Goal: Task Accomplishment & Management: Manage account settings

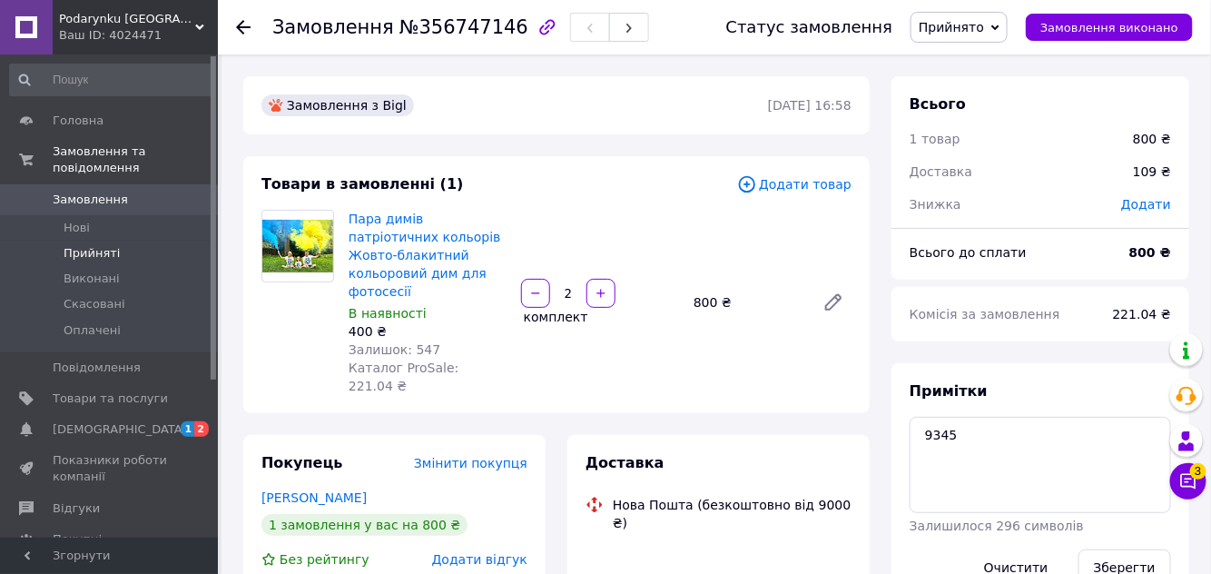
click at [86, 245] on span "Прийняті" at bounding box center [92, 253] width 56 height 16
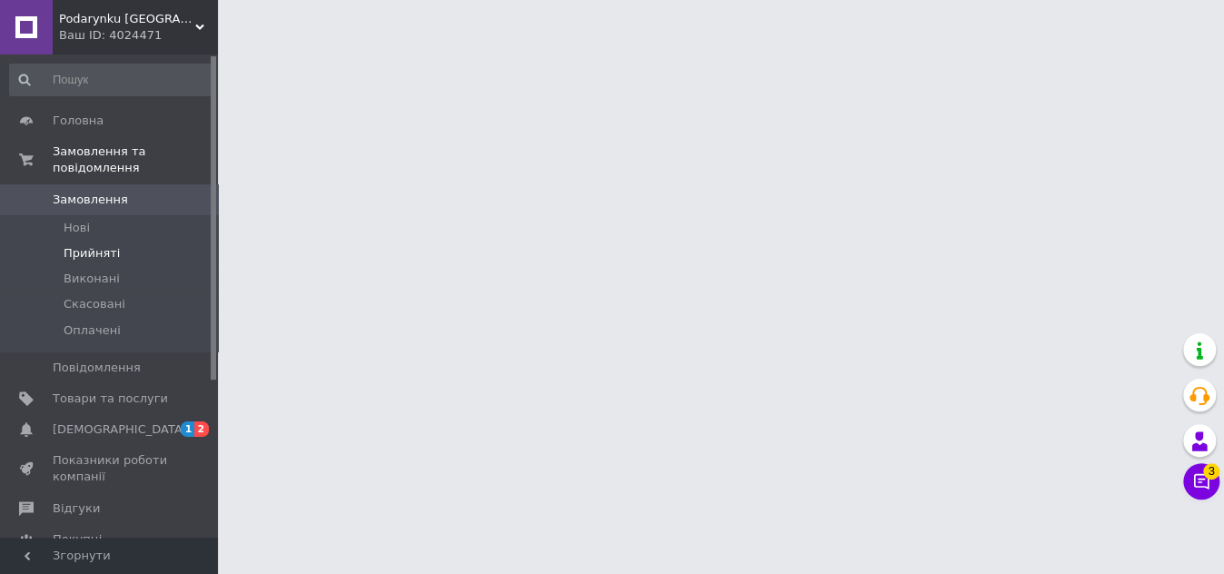
click at [75, 245] on span "Прийняті" at bounding box center [92, 253] width 56 height 16
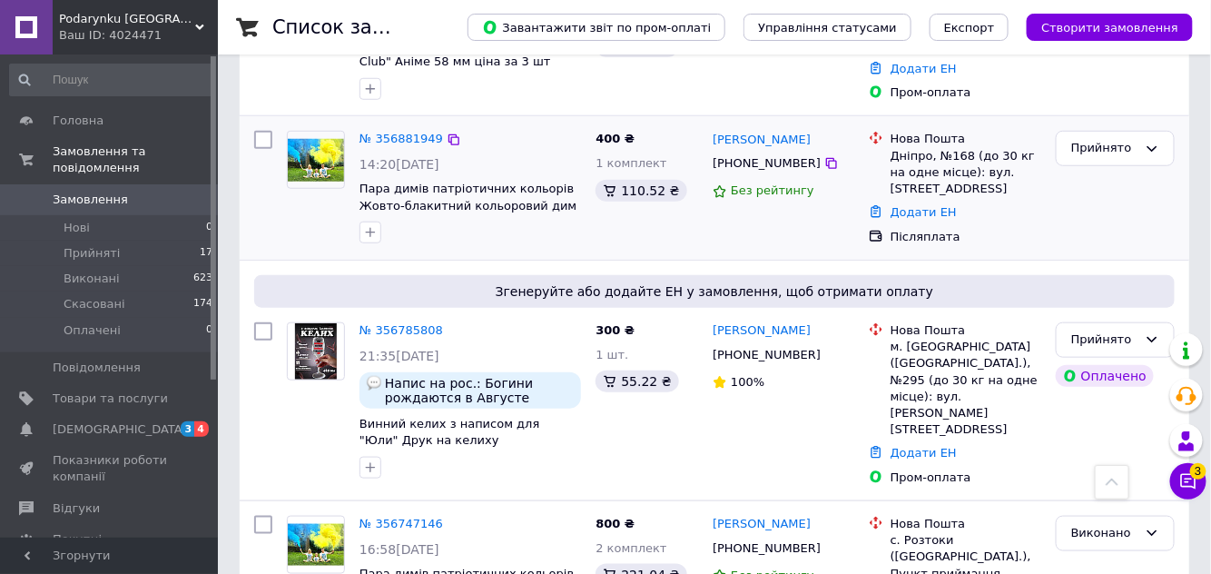
scroll to position [577, 0]
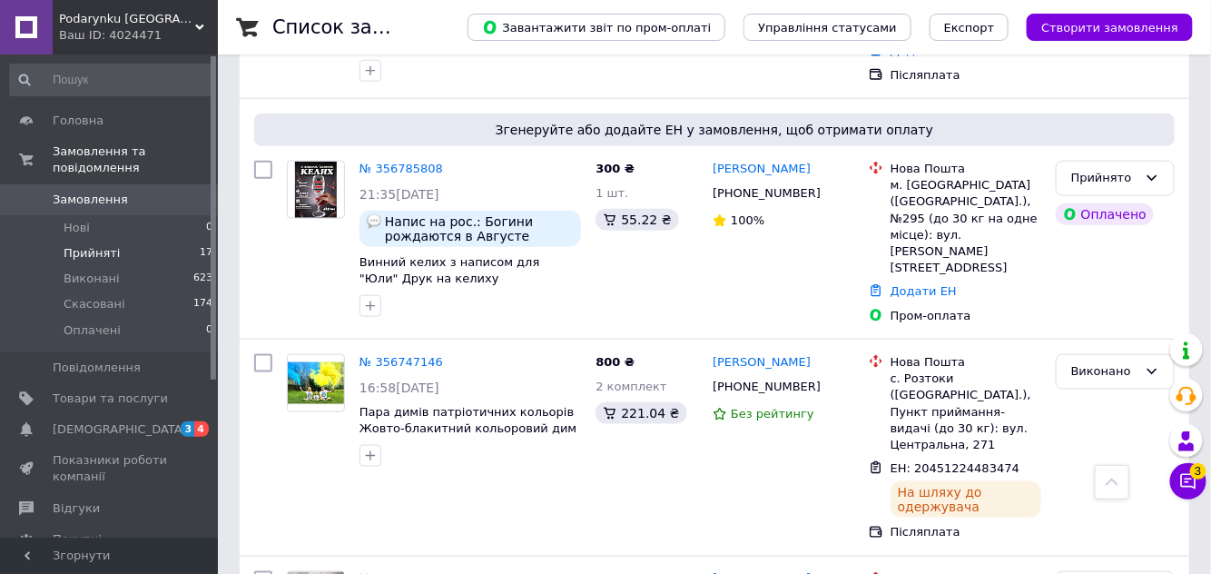
click at [111, 245] on span "Прийняті" at bounding box center [92, 253] width 56 height 16
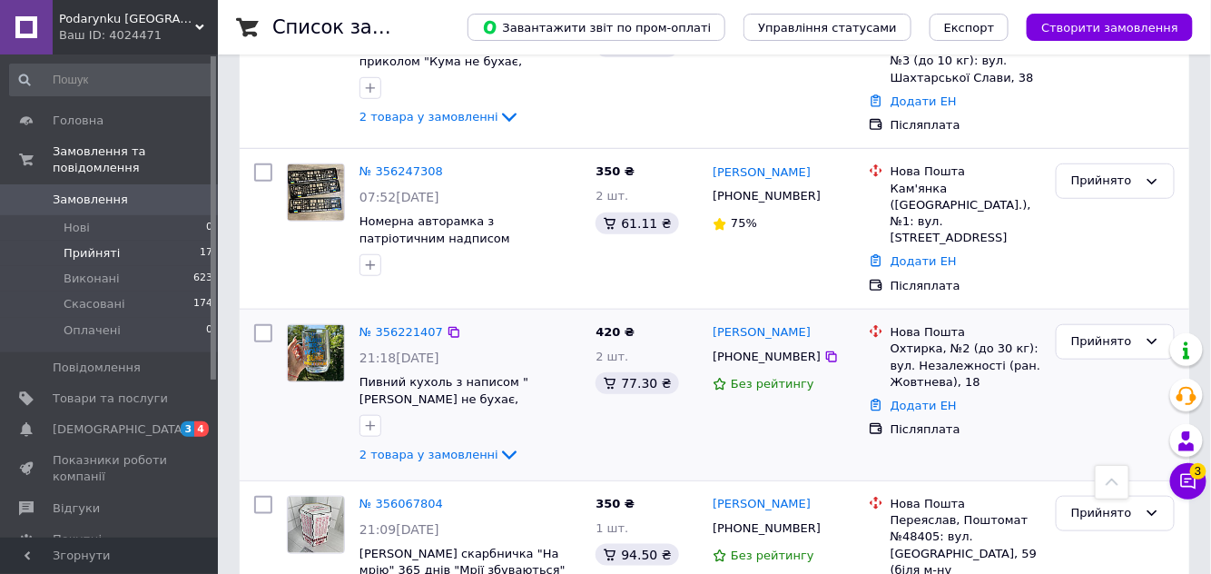
scroll to position [2639, 0]
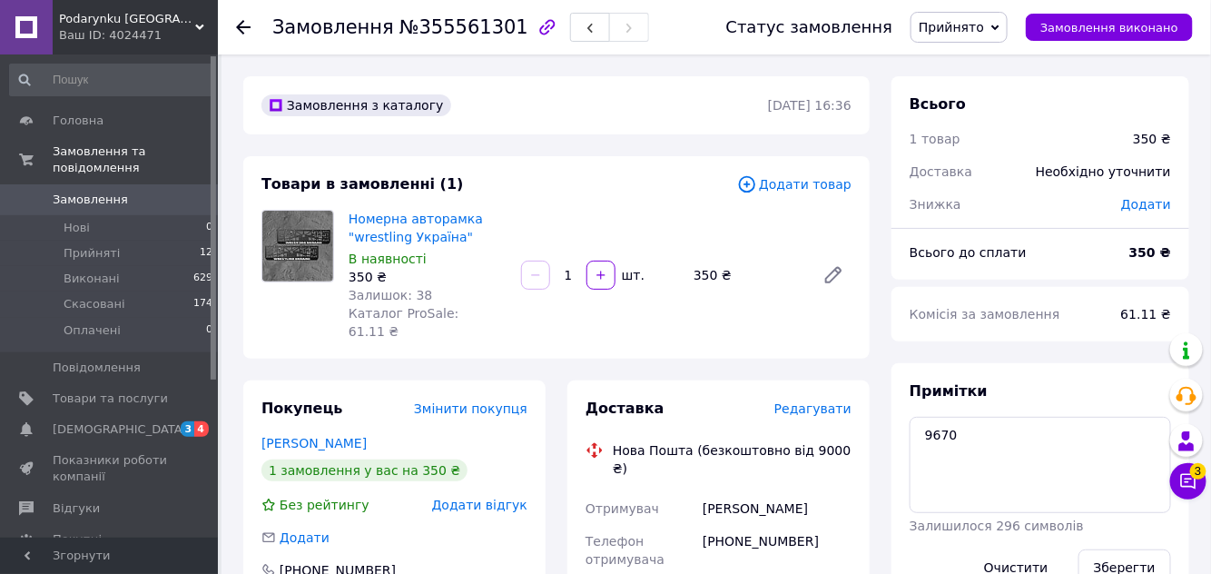
click at [798, 401] on span "Редагувати" at bounding box center [812, 408] width 77 height 15
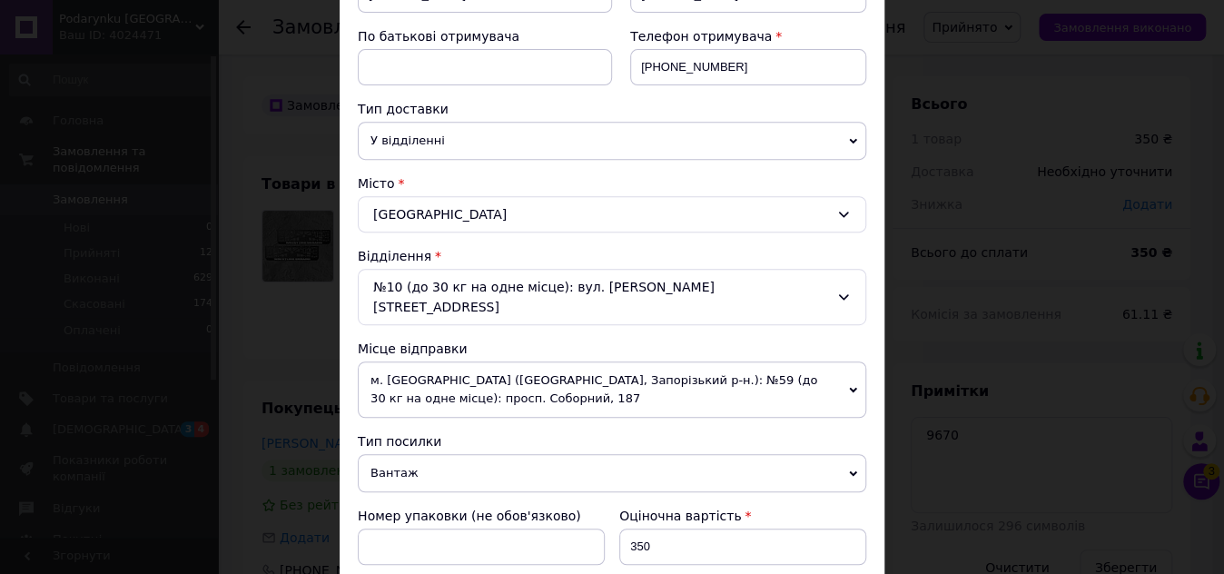
scroll to position [495, 0]
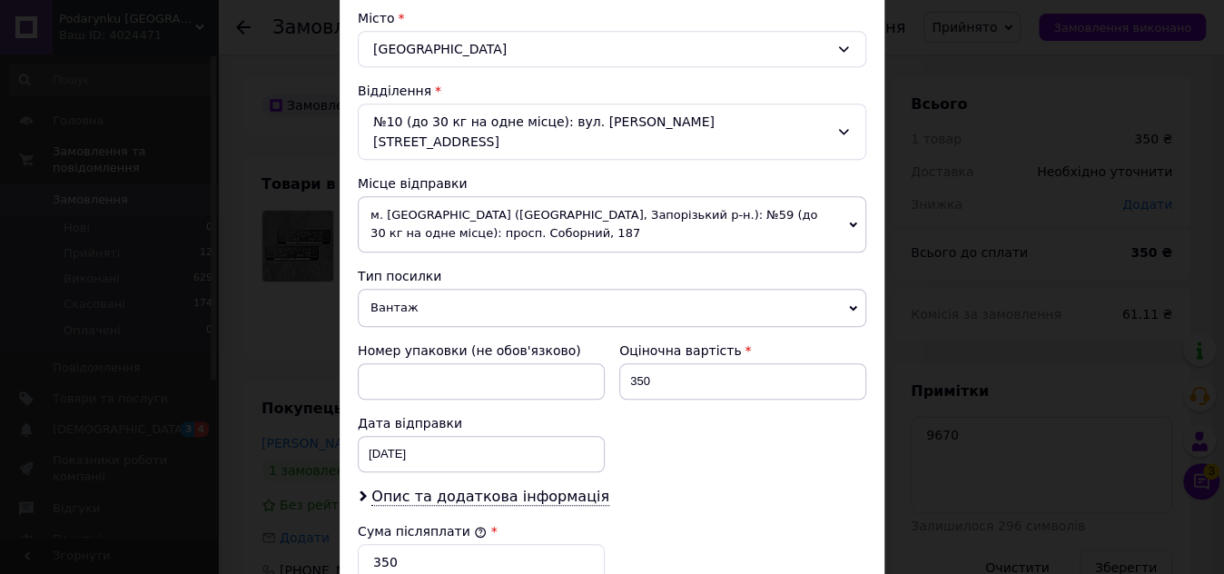
click at [423, 209] on span "м. [GEOGRAPHIC_DATA] ([GEOGRAPHIC_DATA], Запорізький р-н.): №59 (до 30 кг на од…" at bounding box center [612, 224] width 508 height 56
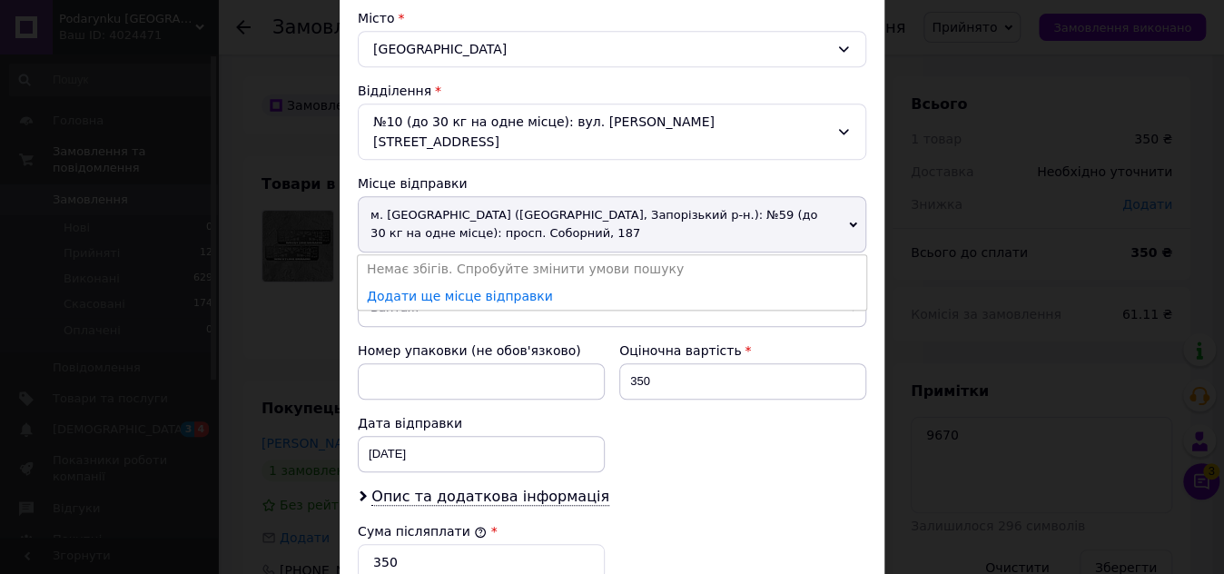
click at [423, 209] on span "м. [GEOGRAPHIC_DATA] ([GEOGRAPHIC_DATA], Запорізький р-н.): №59 (до 30 кг на од…" at bounding box center [612, 224] width 508 height 56
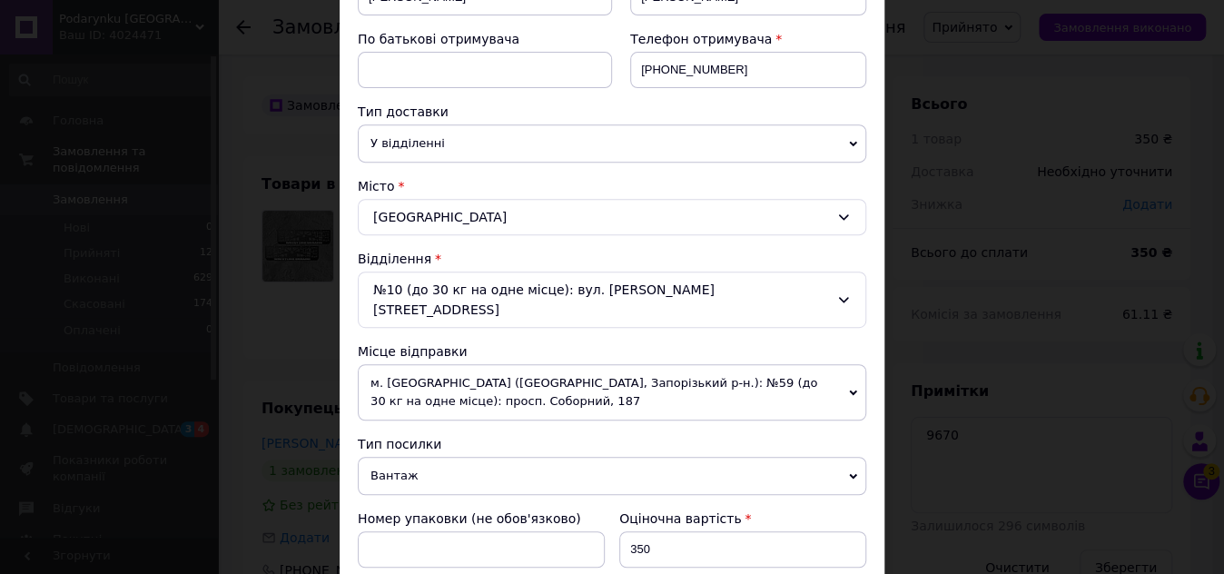
scroll to position [244, 0]
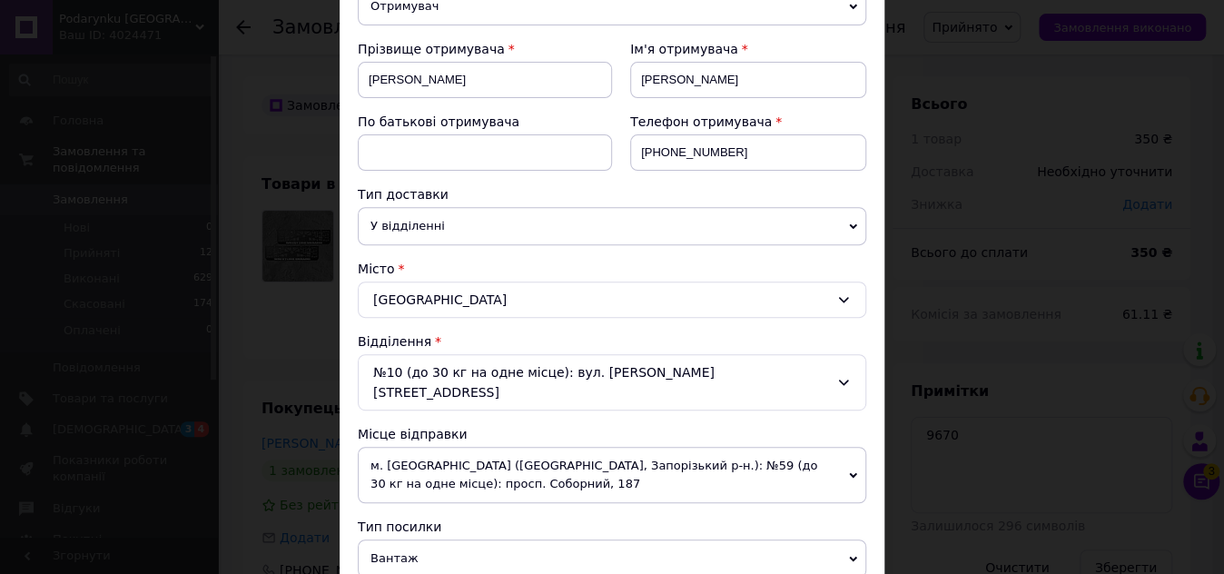
click at [449, 301] on div "Івано-Франківськ" at bounding box center [612, 299] width 508 height 36
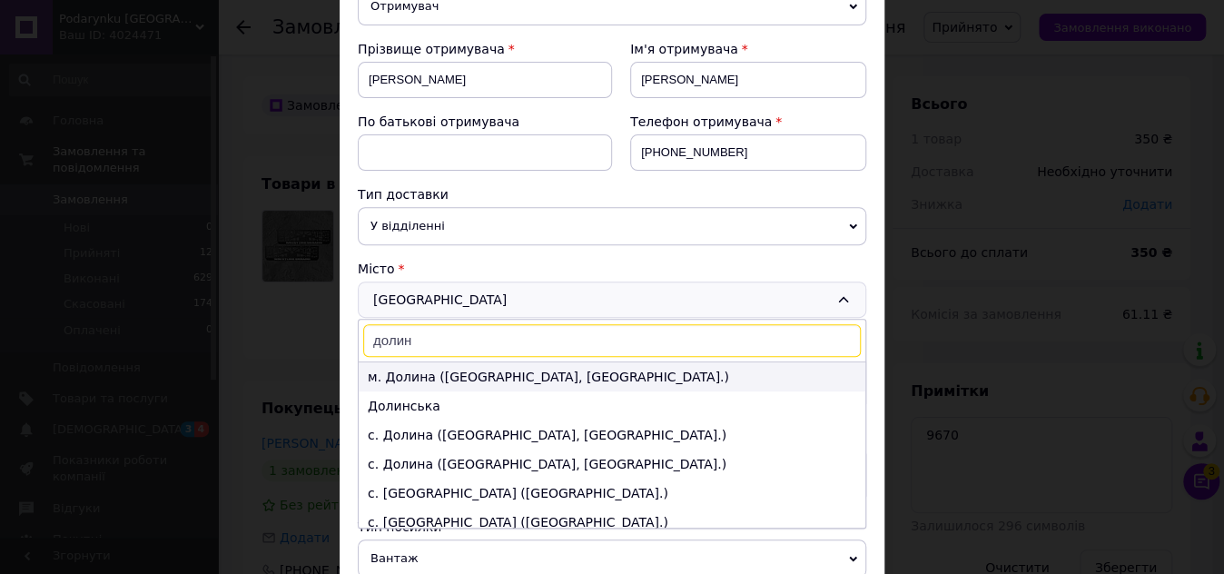
type input "долин"
click at [440, 374] on li "м. Долина (Івано-Франківська обл., Калуський р-н.)" at bounding box center [612, 376] width 507 height 29
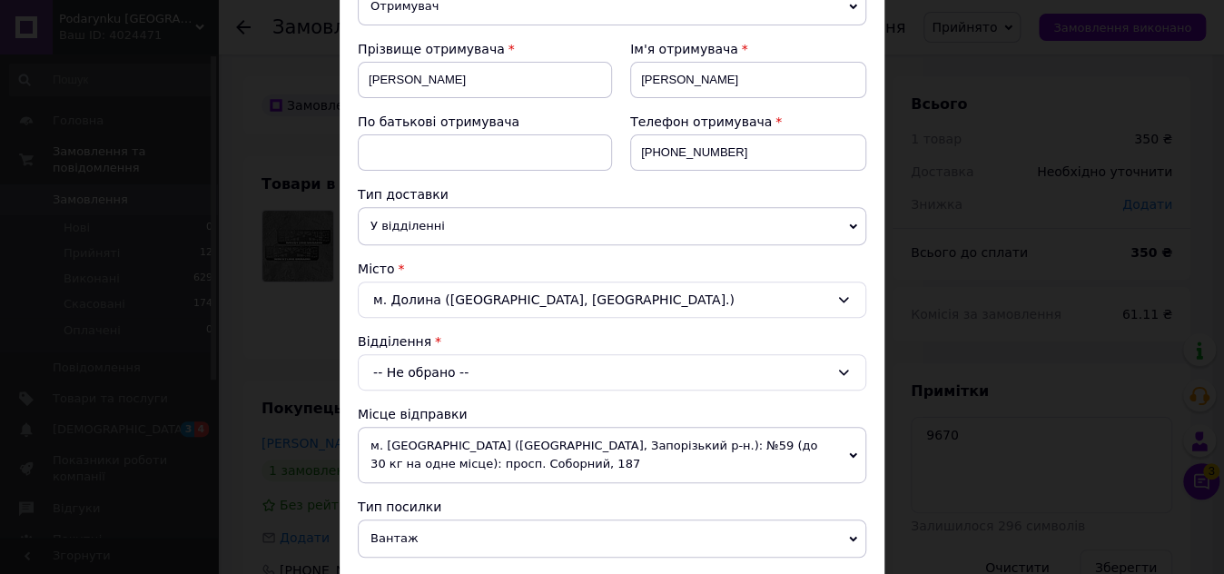
click at [394, 375] on div "-- Не обрано --" at bounding box center [612, 372] width 508 height 36
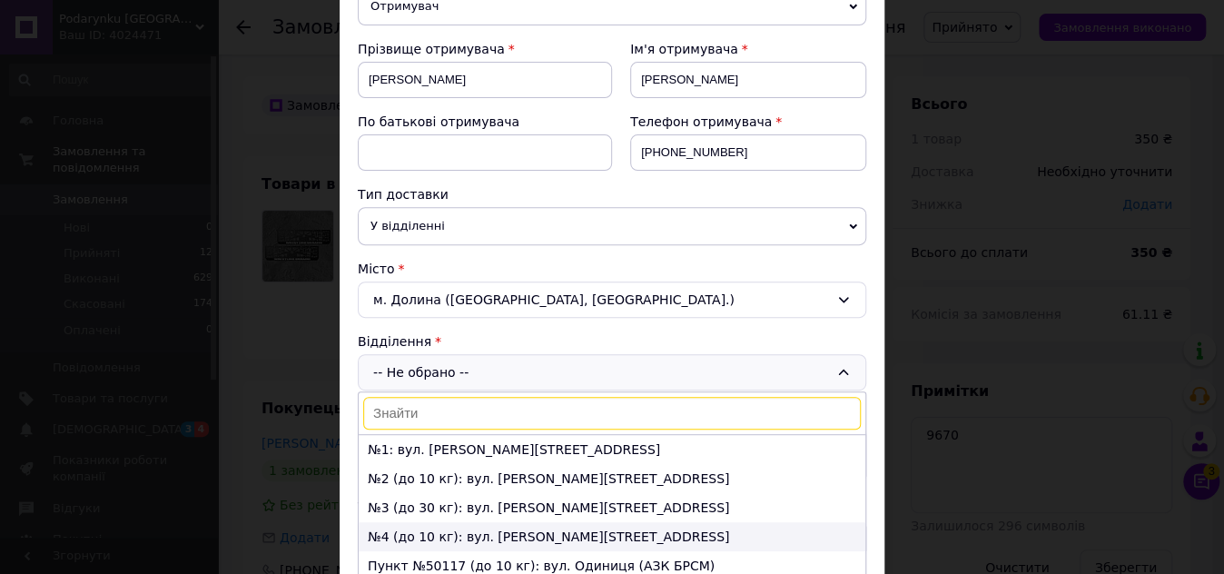
click at [401, 522] on li "№4 (до 10 кг): вул. Грушевського, 19" at bounding box center [612, 536] width 507 height 29
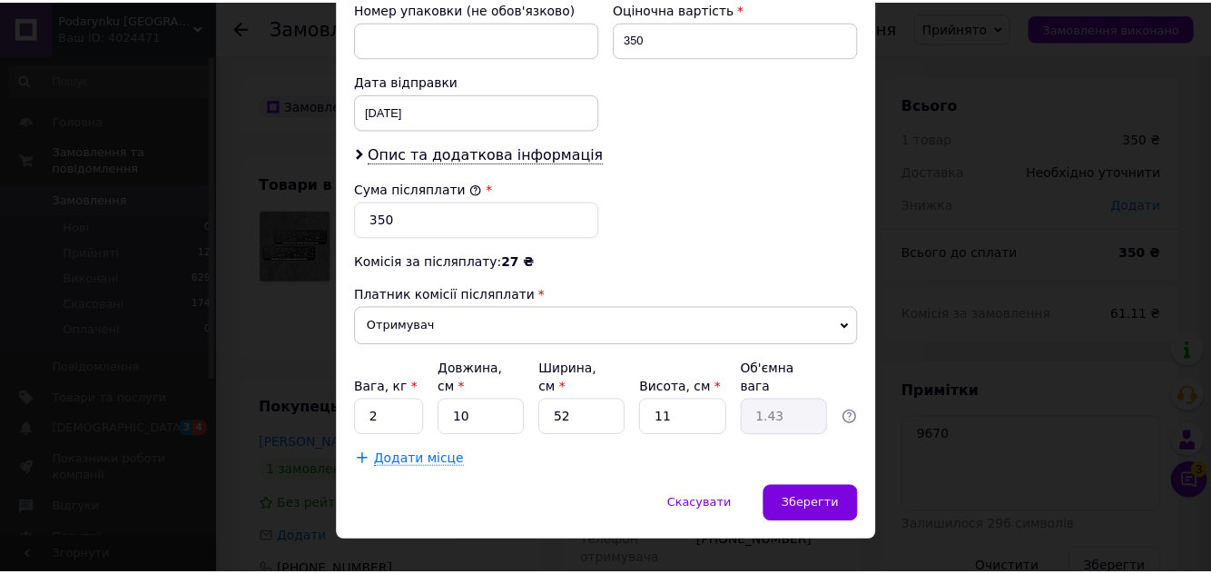
scroll to position [822, 0]
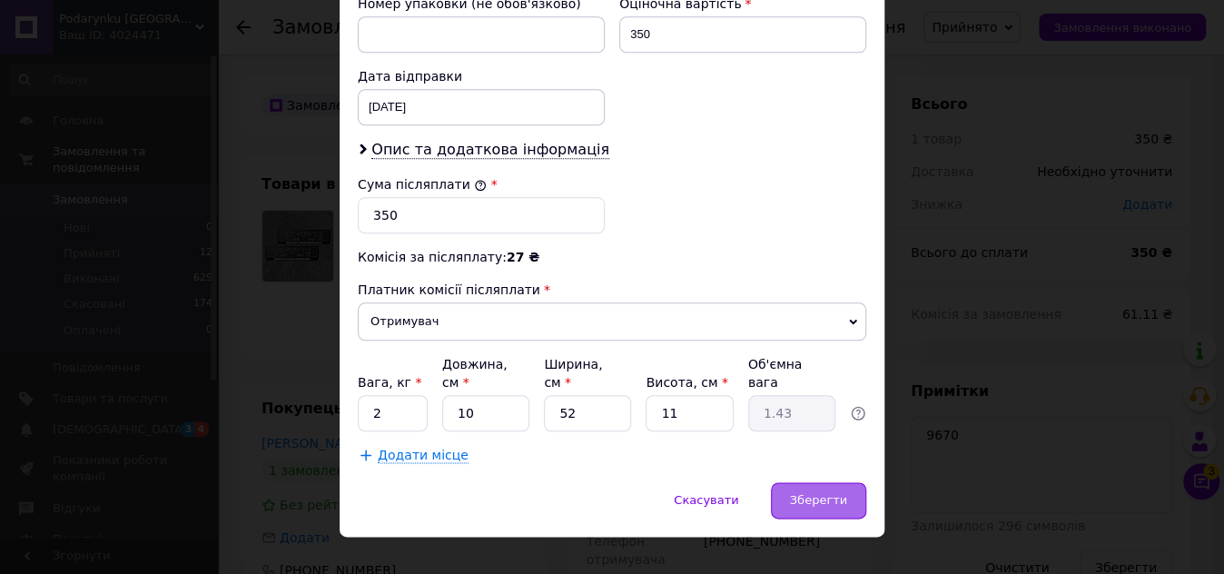
click at [796, 489] on div "Зберегти" at bounding box center [818, 500] width 95 height 36
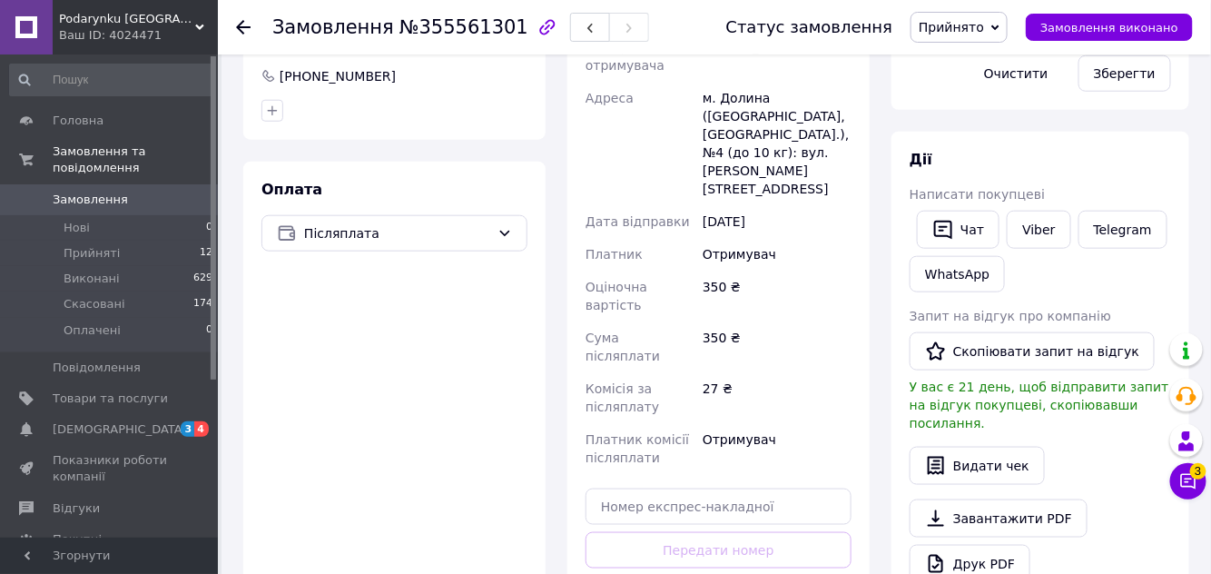
scroll to position [495, 0]
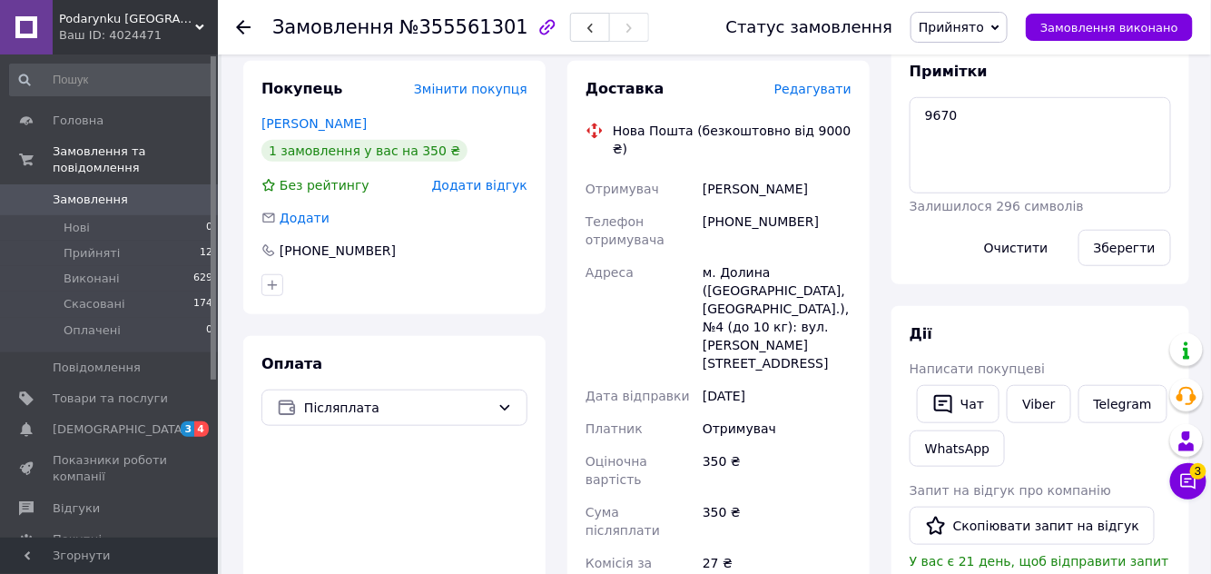
scroll to position [247, 0]
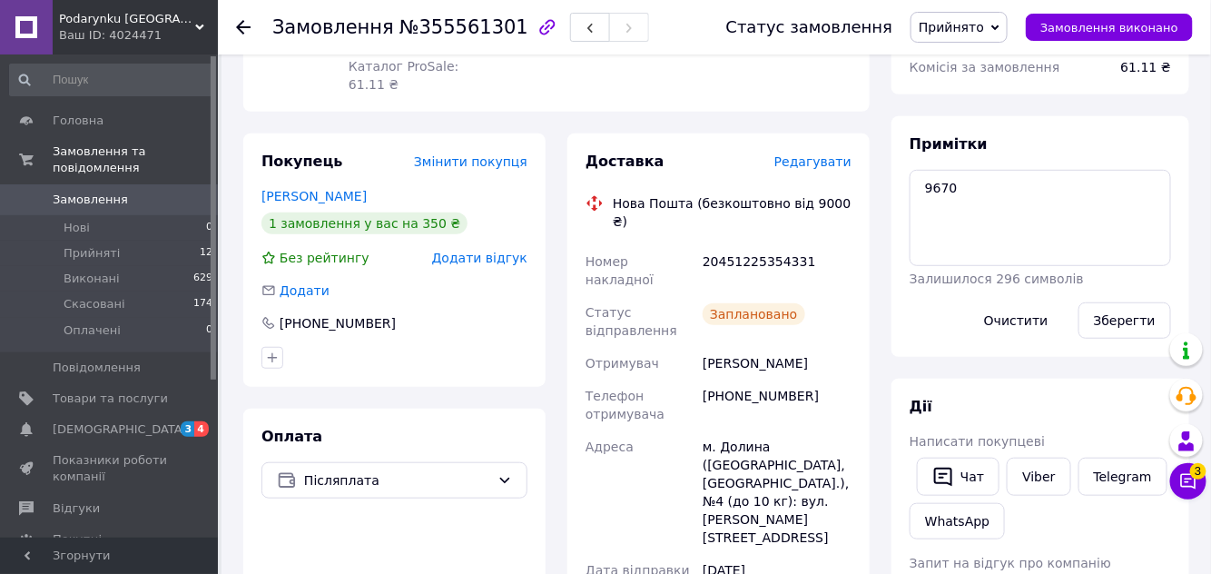
click at [1008, 15] on span "Прийнято" at bounding box center [959, 27] width 97 height 31
drag, startPoint x: 994, startPoint y: 58, endPoint x: 811, endPoint y: 3, distance: 191.6
click at [992, 58] on li "Виконано" at bounding box center [959, 63] width 95 height 27
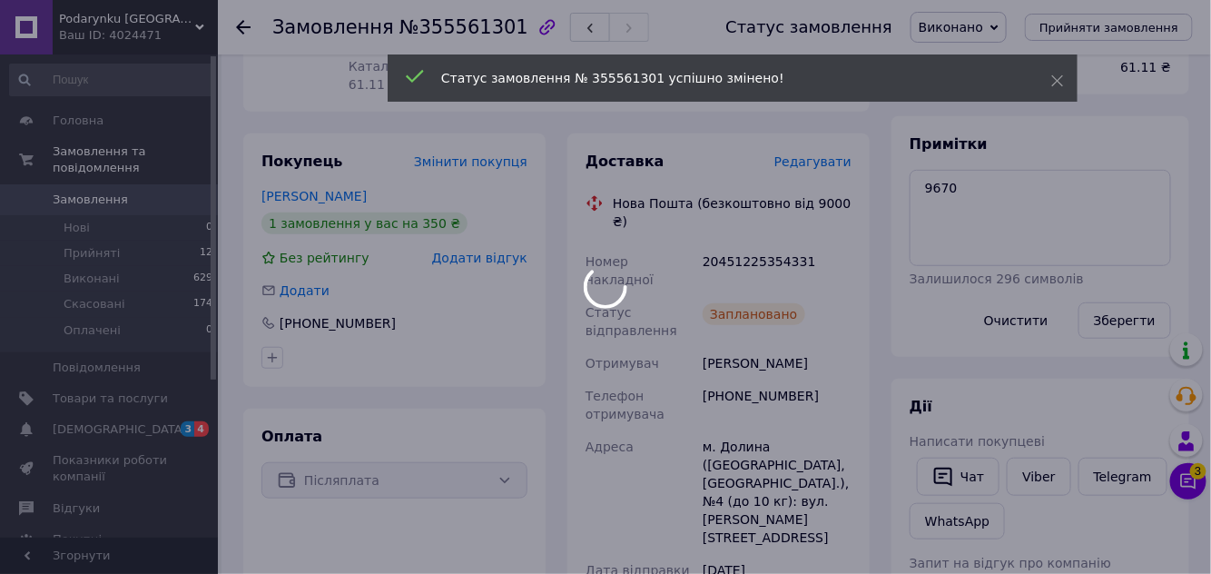
click at [68, 234] on div at bounding box center [605, 287] width 1211 height 574
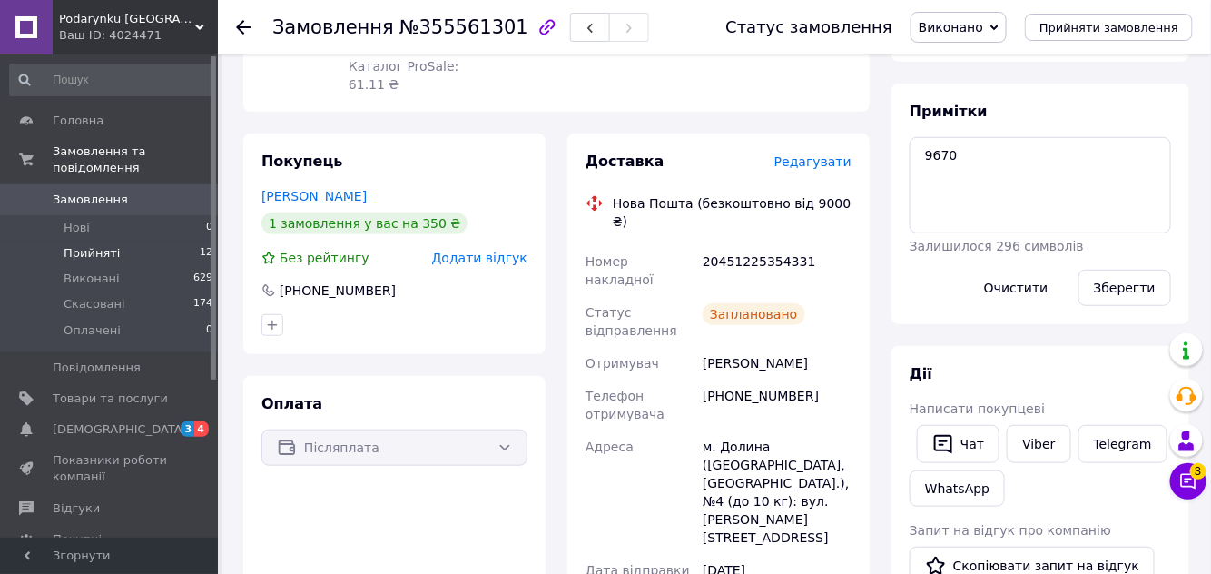
click at [84, 245] on span "Прийняті" at bounding box center [92, 253] width 56 height 16
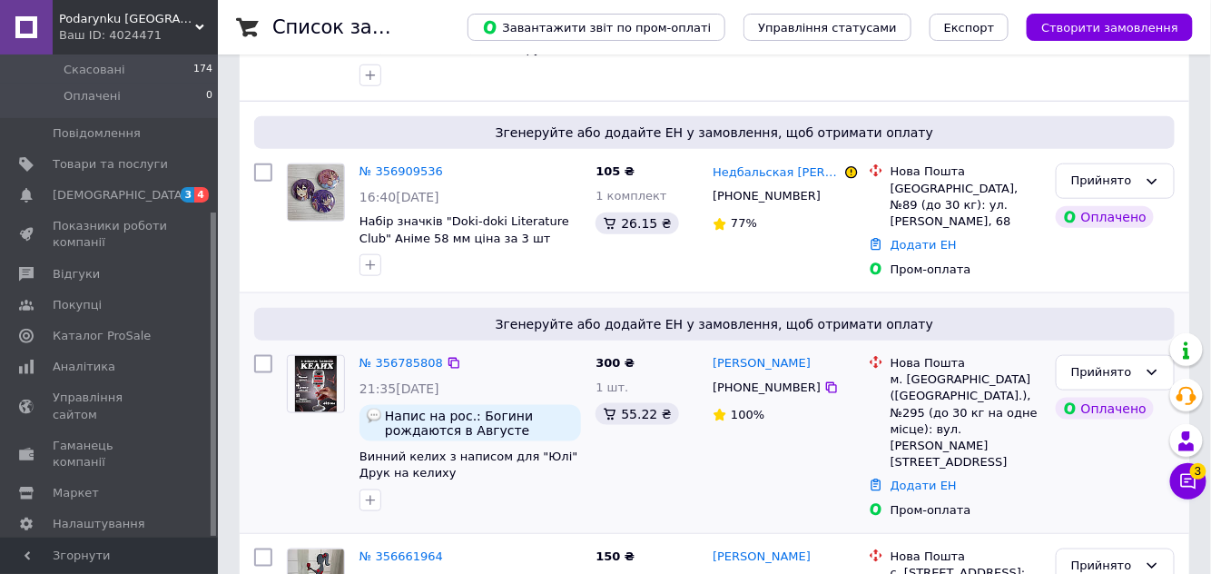
scroll to position [573, 0]
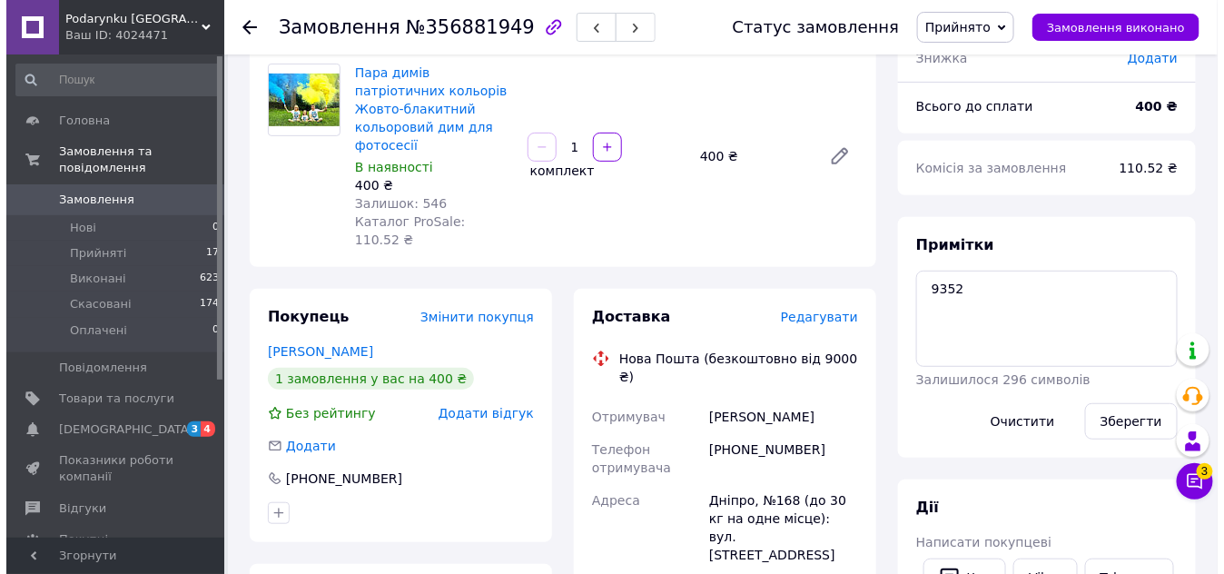
scroll to position [164, 0]
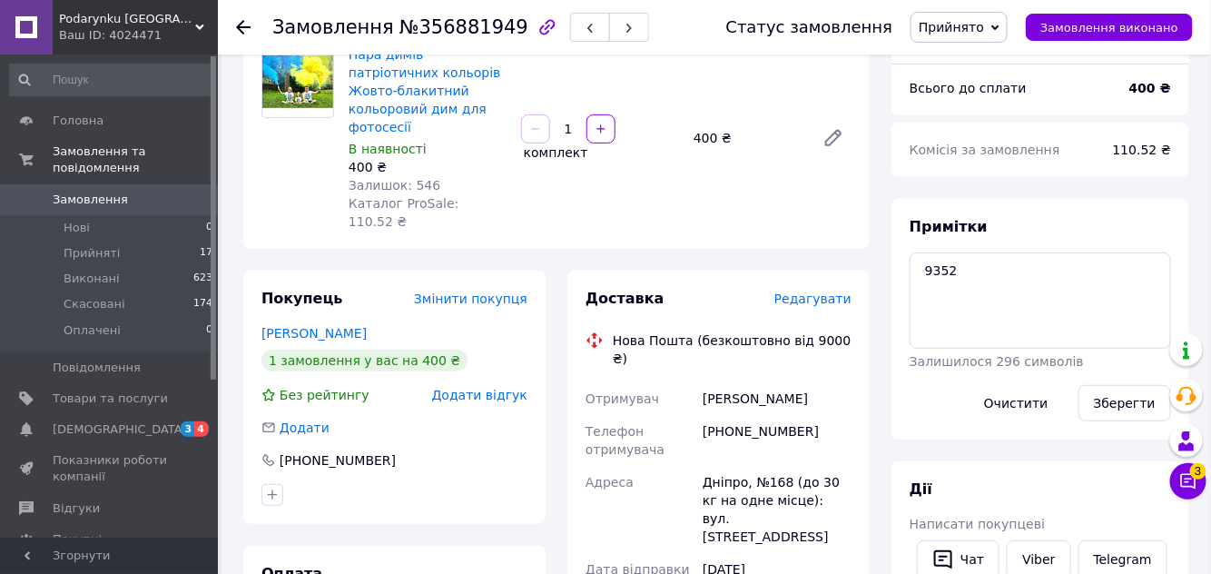
click at [825, 291] on span "Редагувати" at bounding box center [812, 298] width 77 height 15
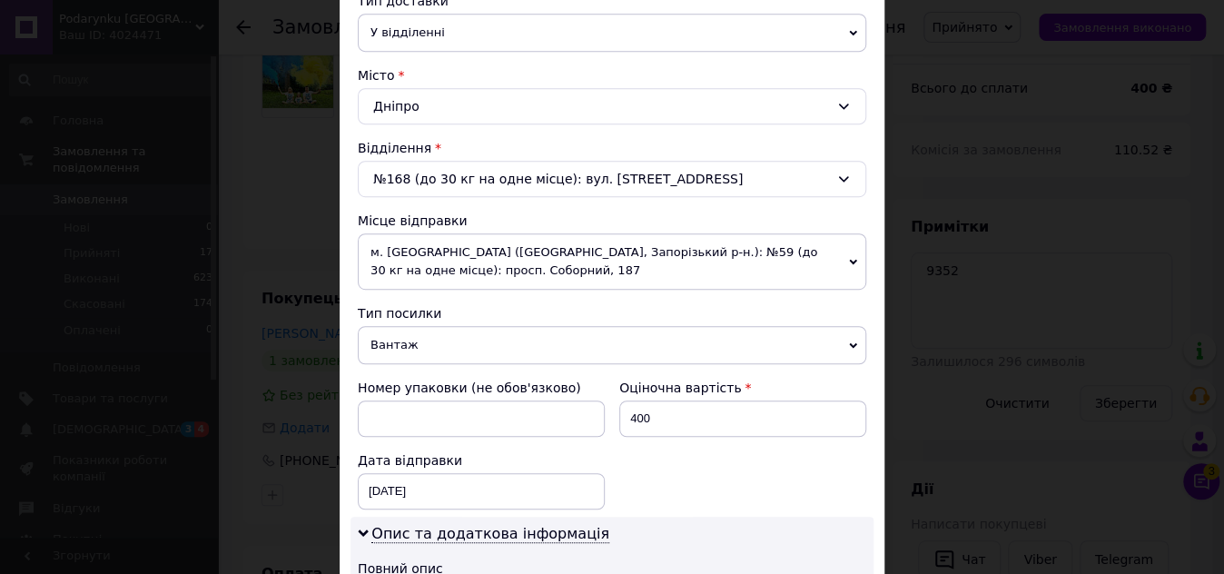
scroll to position [495, 0]
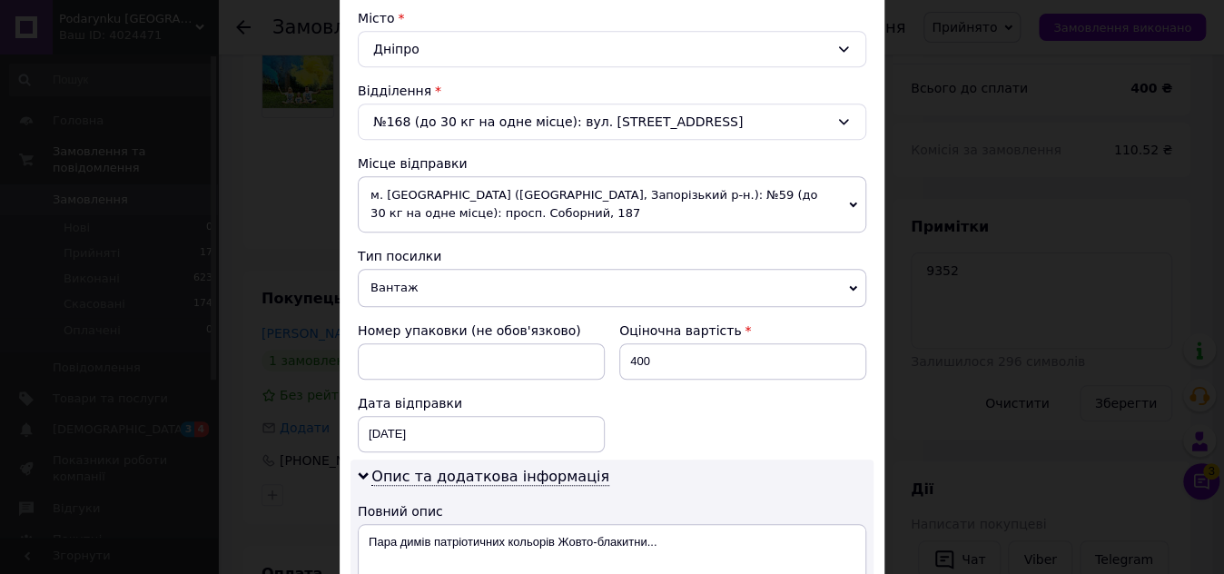
click at [431, 295] on span "Вантаж" at bounding box center [612, 288] width 508 height 38
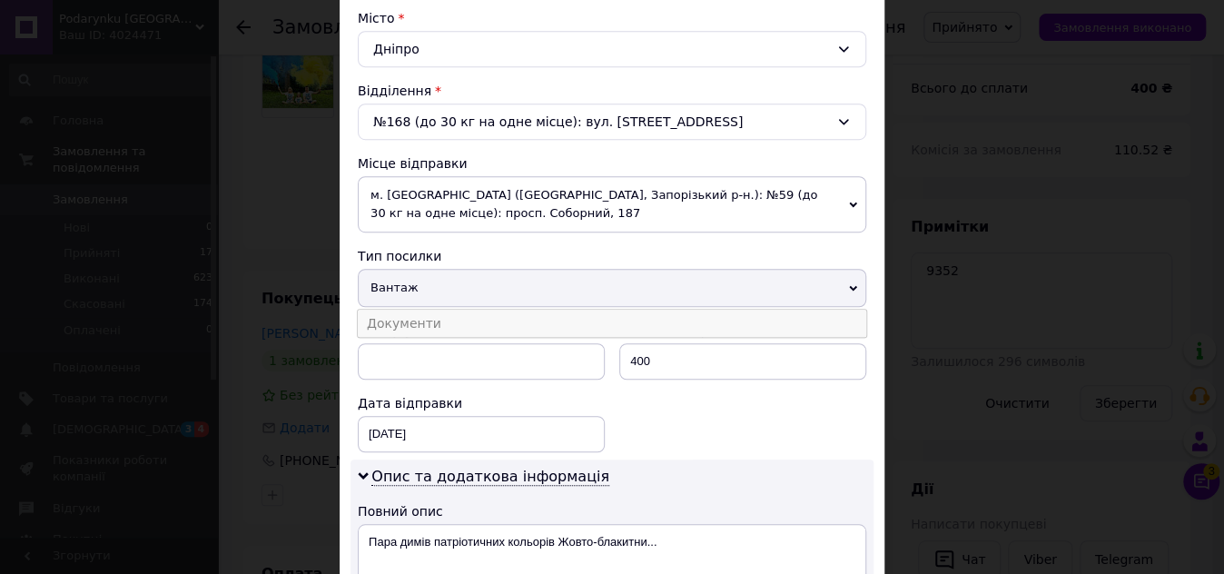
click at [432, 324] on li "Документи" at bounding box center [612, 323] width 508 height 27
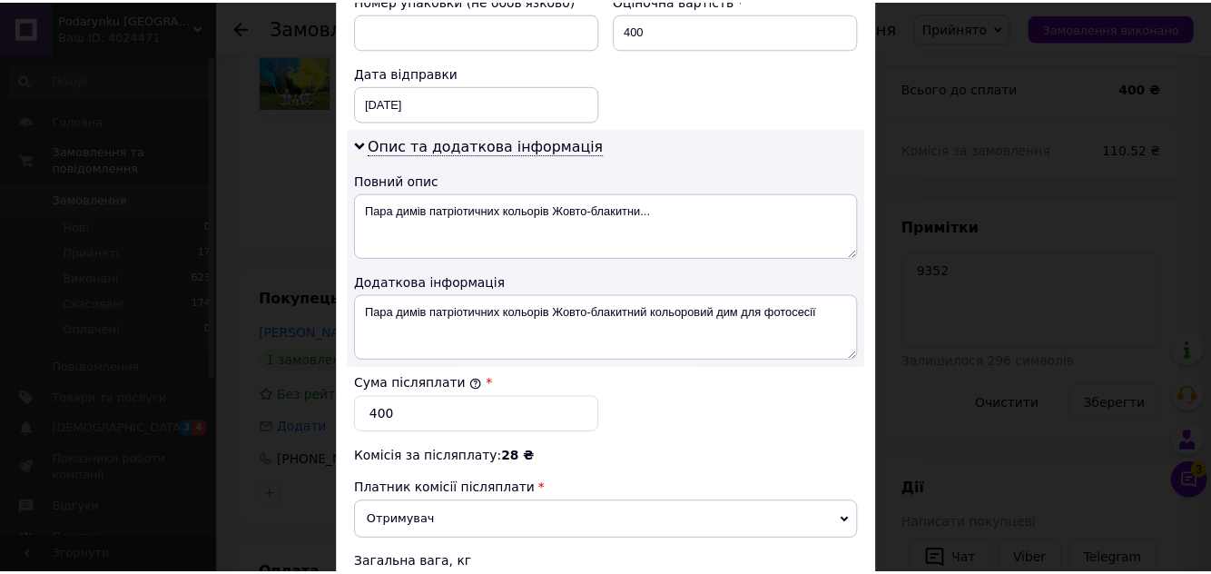
scroll to position [1042, 0]
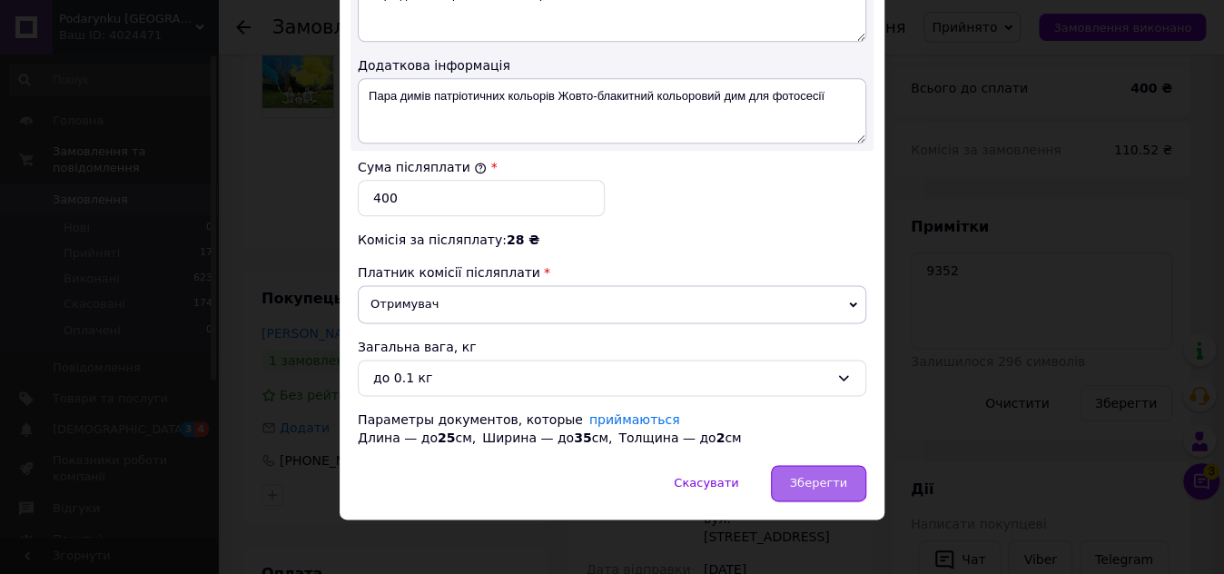
click at [794, 466] on div "Зберегти" at bounding box center [818, 483] width 95 height 36
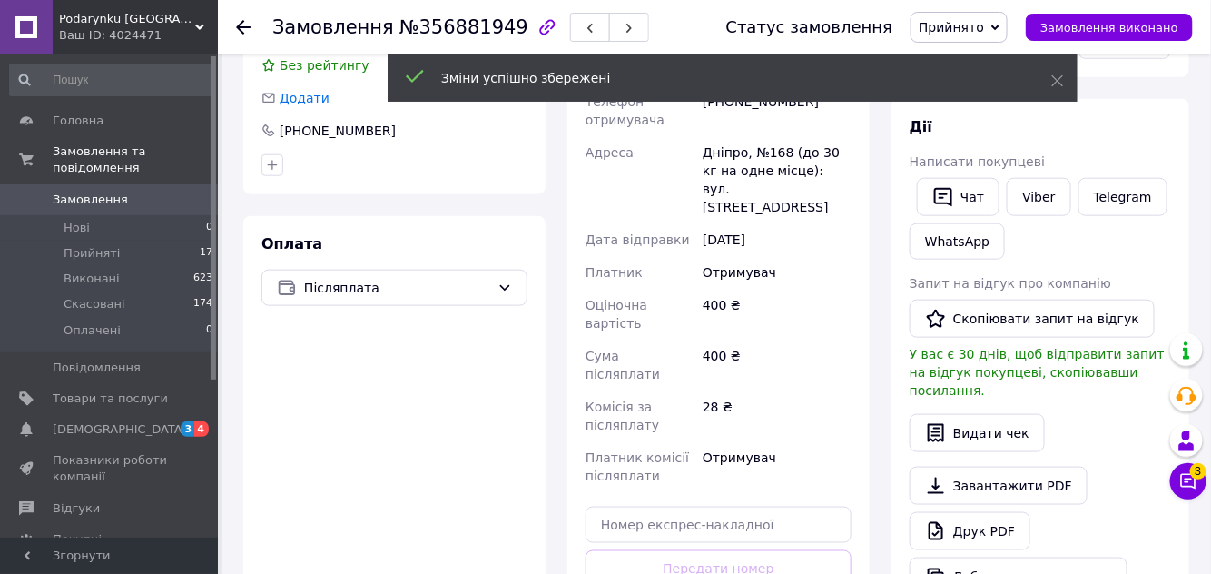
scroll to position [495, 0]
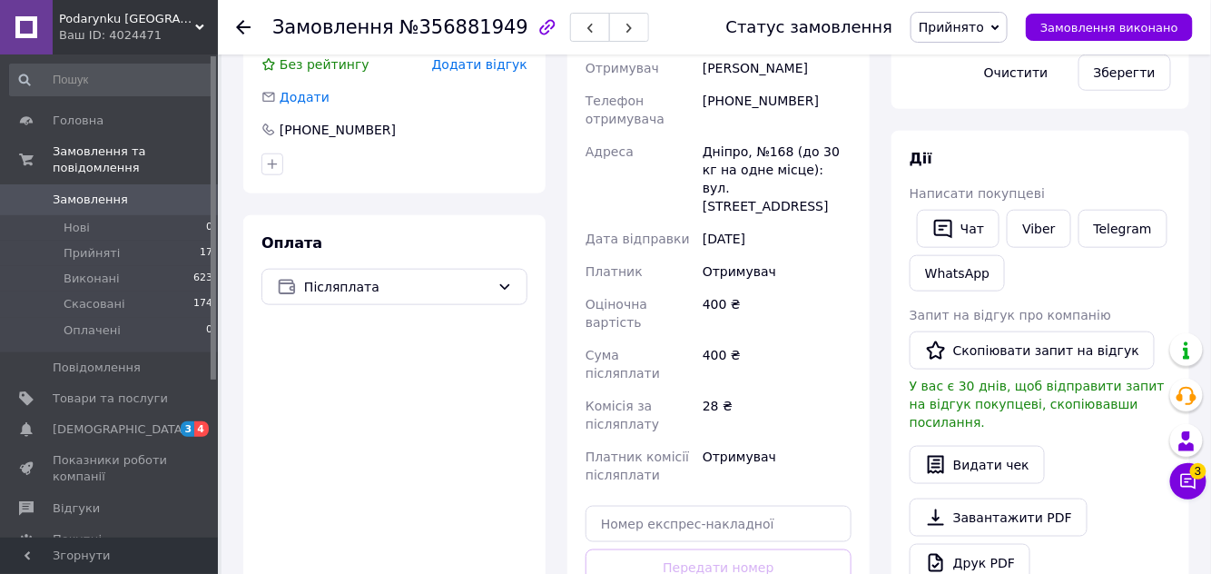
click at [732, 531] on div "Доставка Редагувати Нова Пошта (безкоштовно від 9000 ₴) Отримувач пархоменко ва…" at bounding box center [719, 312] width 266 height 708
drag, startPoint x: 732, startPoint y: 531, endPoint x: 468, endPoint y: 481, distance: 268.0
click at [470, 481] on div "Оплата Післяплата" at bounding box center [394, 449] width 302 height 469
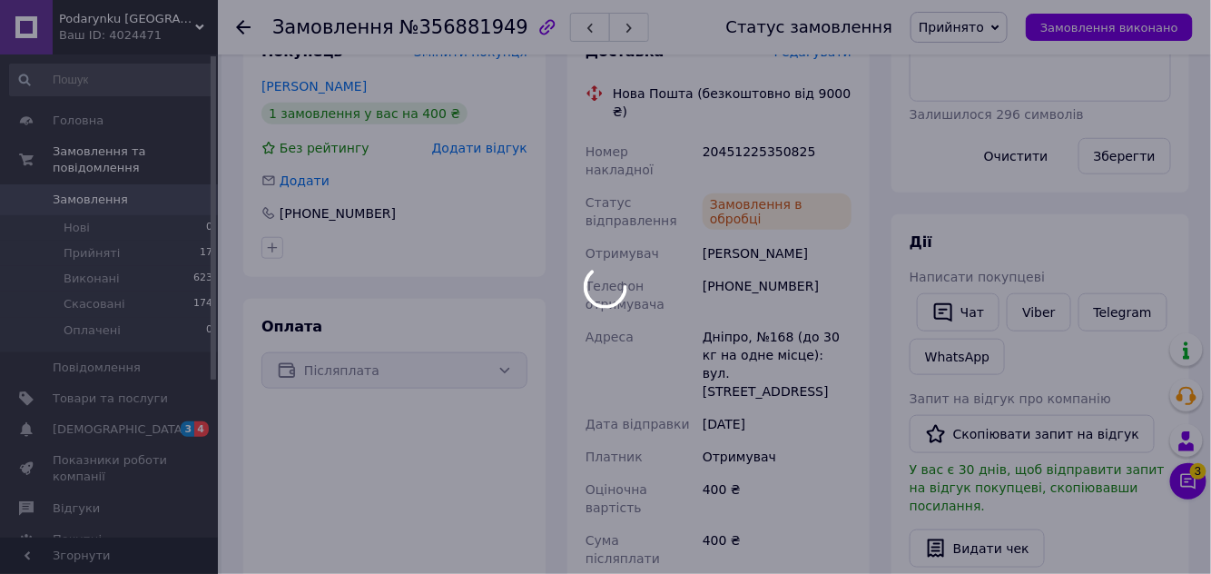
scroll to position [330, 0]
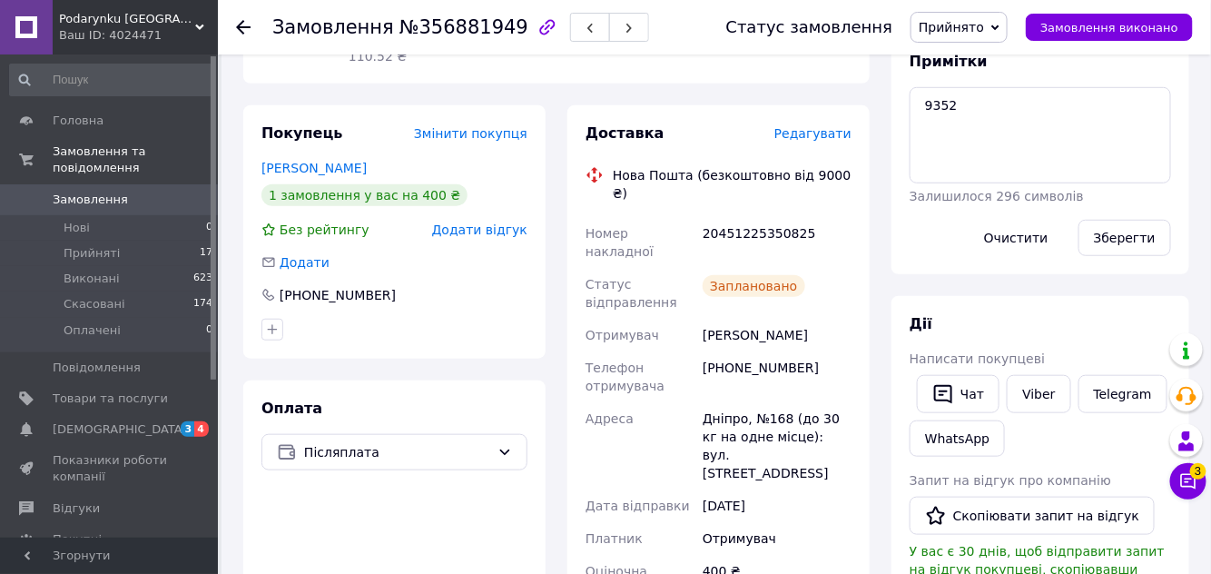
click at [970, 41] on span "Прийнято" at bounding box center [959, 27] width 97 height 31
drag, startPoint x: 976, startPoint y: 64, endPoint x: 891, endPoint y: 38, distance: 89.3
click at [975, 64] on li "Виконано" at bounding box center [959, 63] width 95 height 27
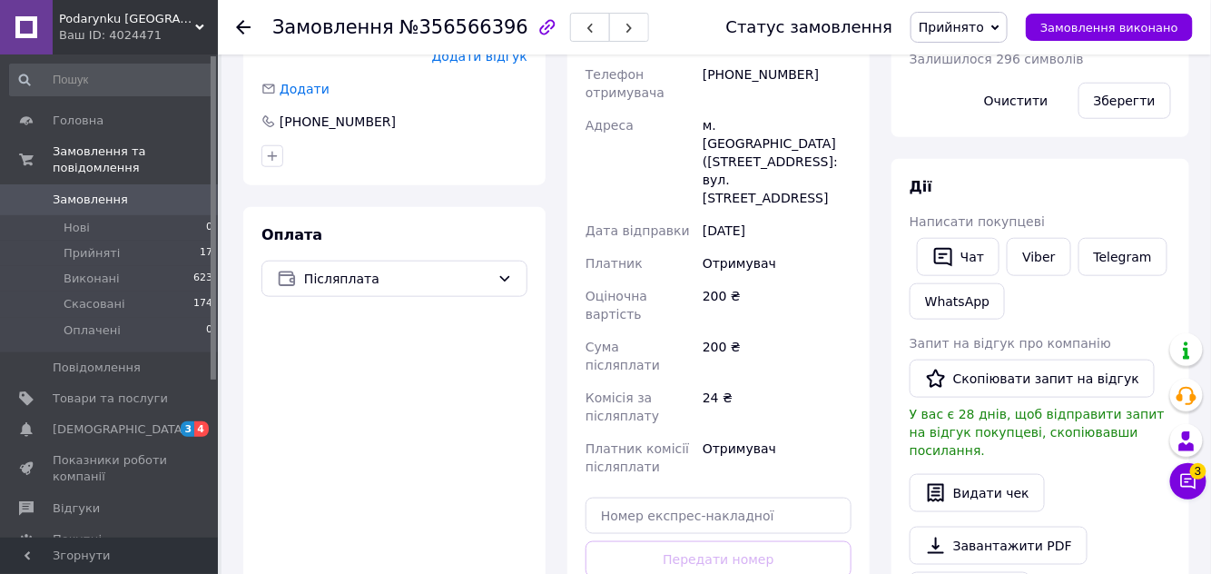
scroll to position [495, 0]
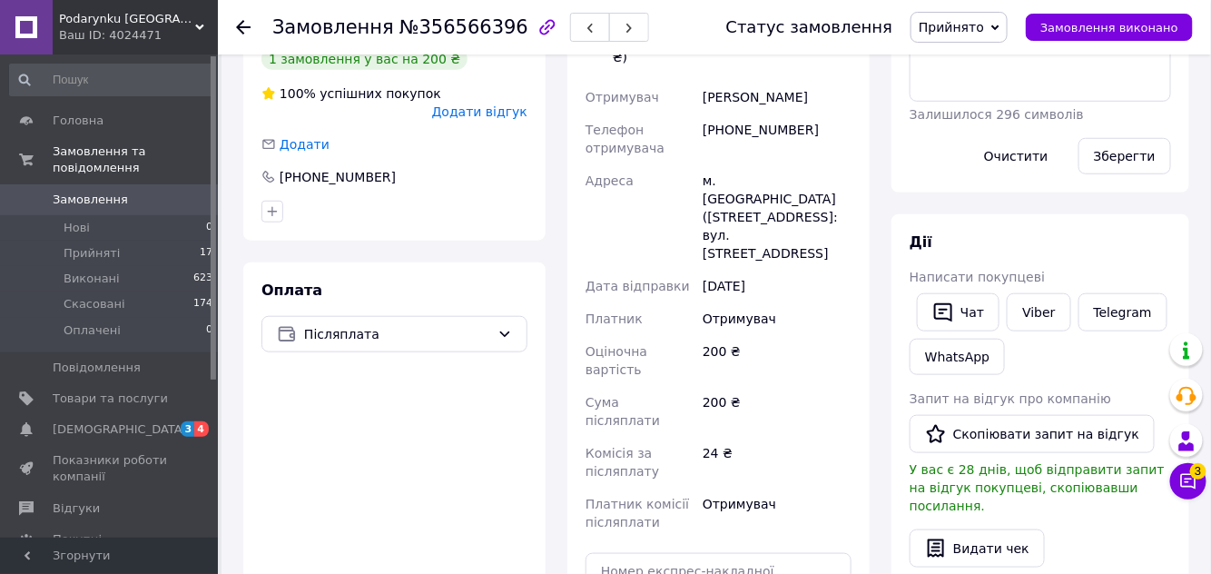
scroll to position [247, 0]
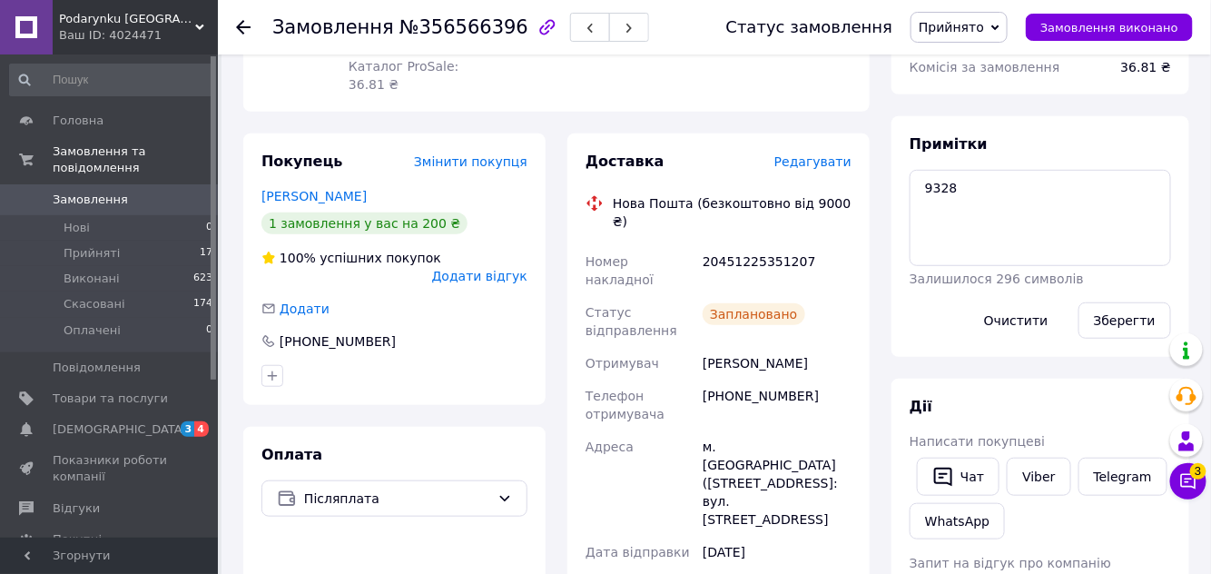
click at [984, 21] on span "Прийнято" at bounding box center [951, 27] width 65 height 15
click at [993, 58] on li "Виконано" at bounding box center [959, 63] width 95 height 27
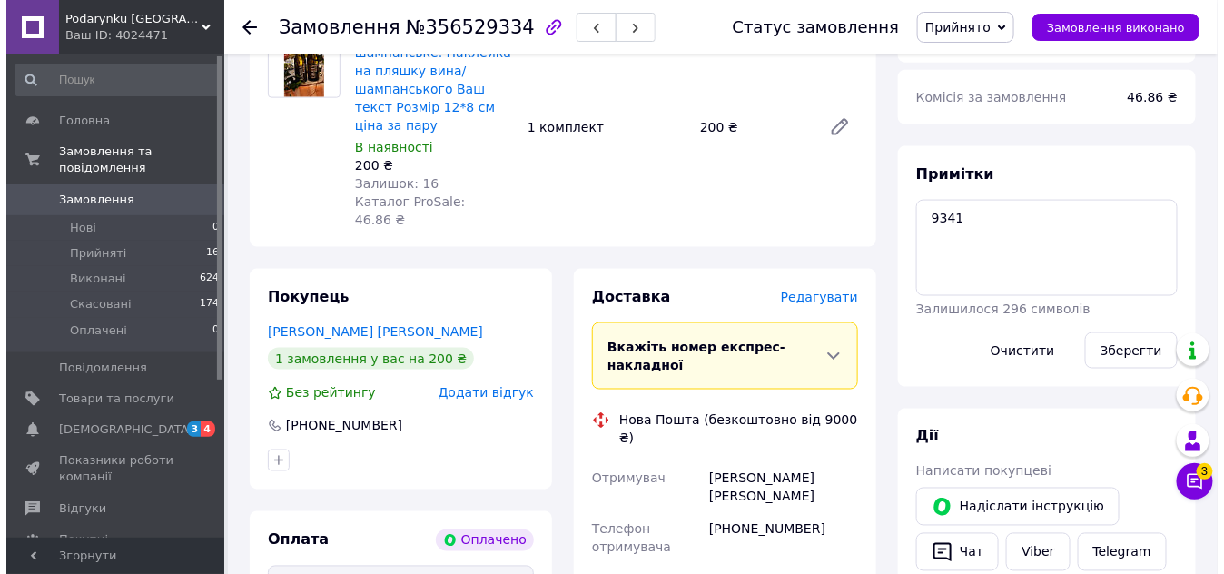
scroll to position [866, 0]
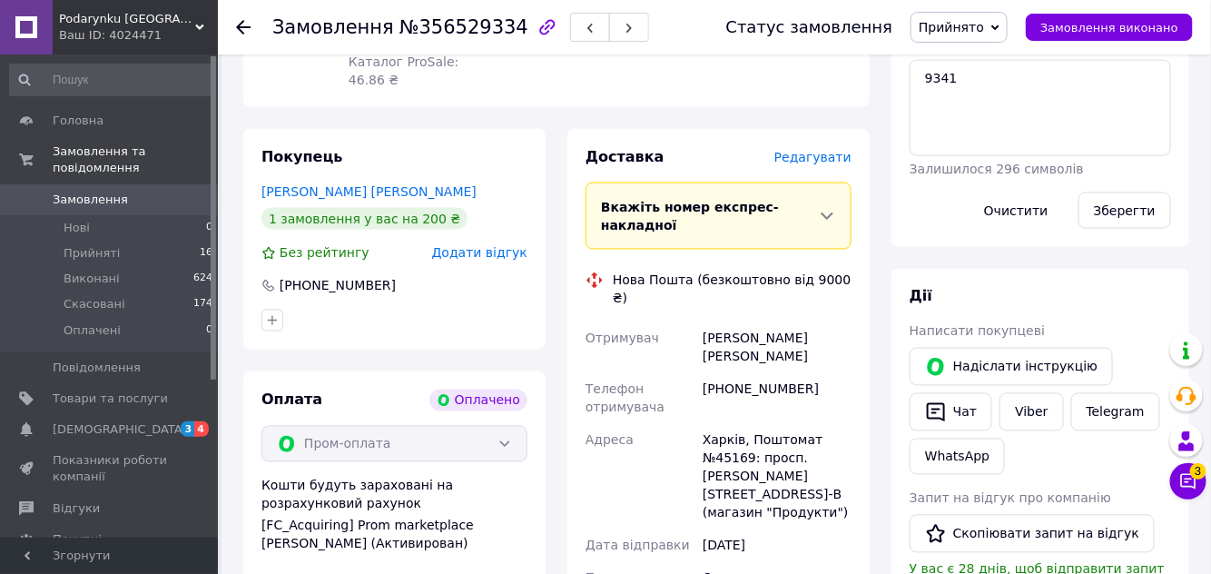
click at [833, 150] on span "Редагувати" at bounding box center [812, 157] width 77 height 15
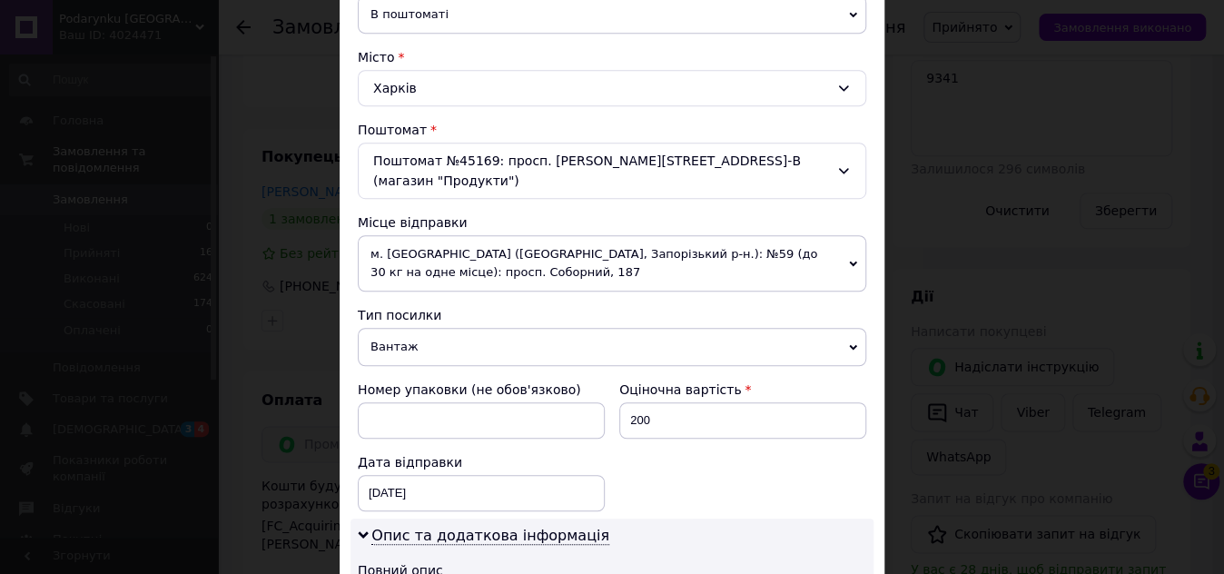
scroll to position [330, 0]
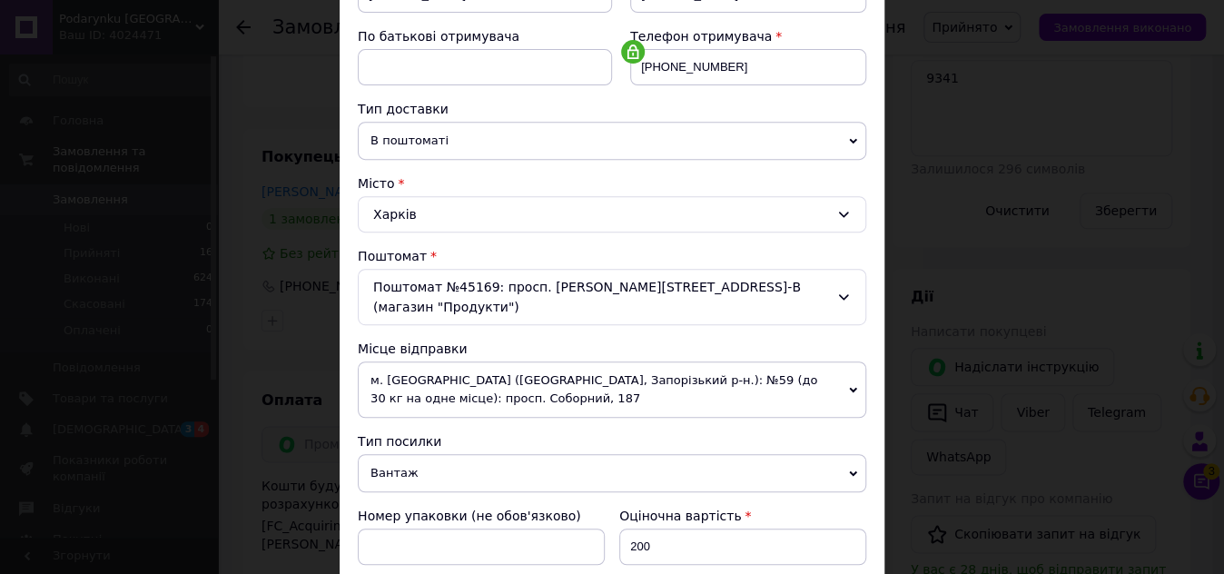
click at [464, 454] on span "Вантаж" at bounding box center [612, 473] width 508 height 38
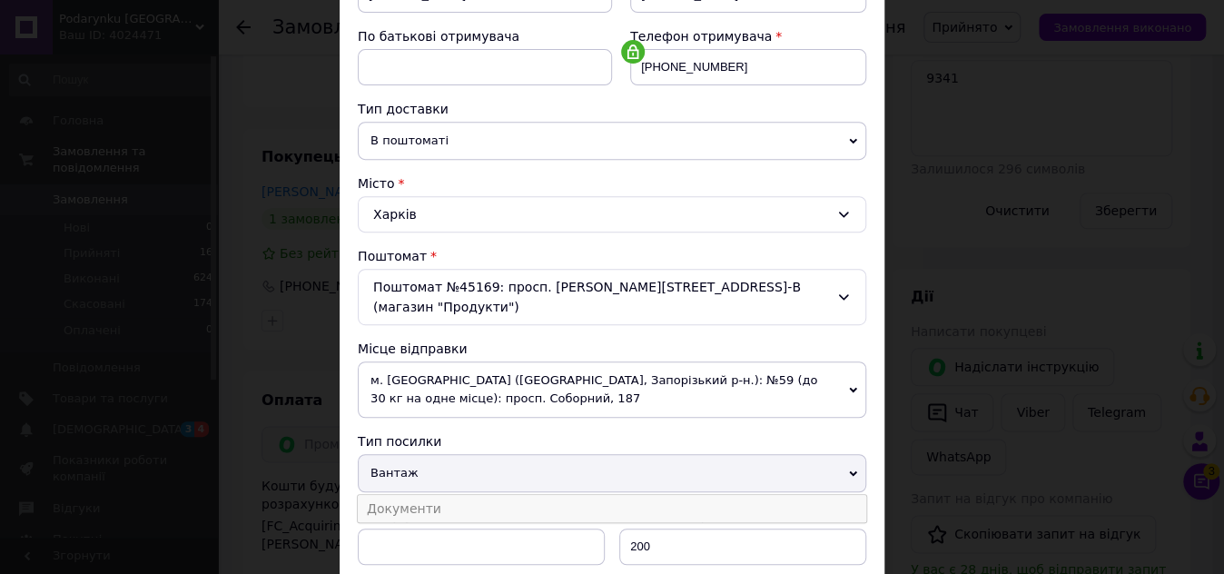
click at [462, 495] on li "Документи" at bounding box center [612, 508] width 508 height 27
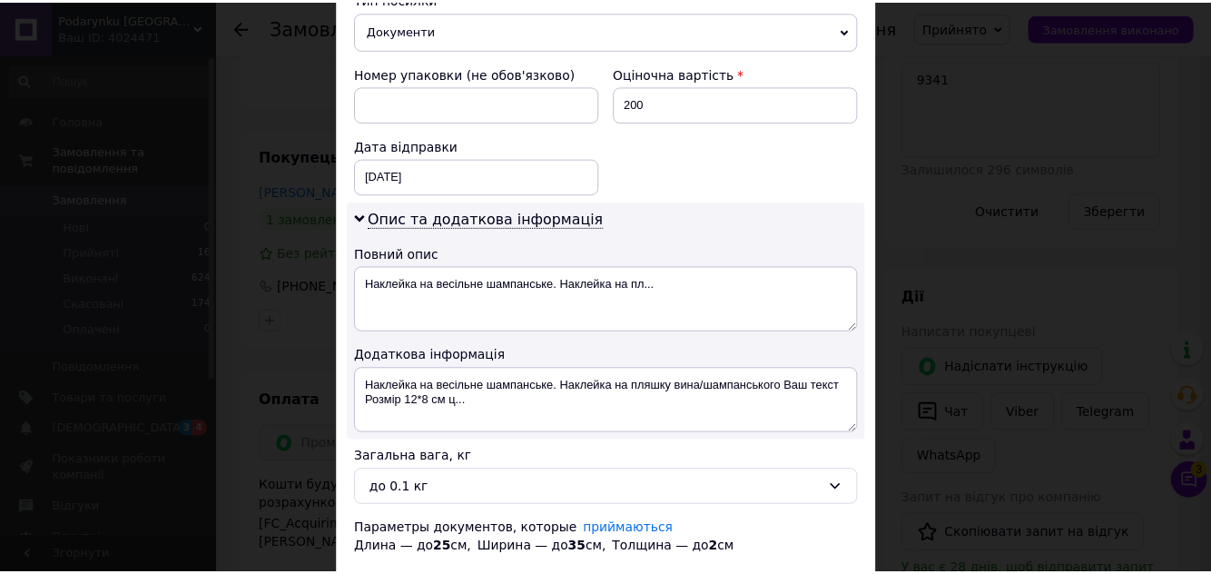
scroll to position [864, 0]
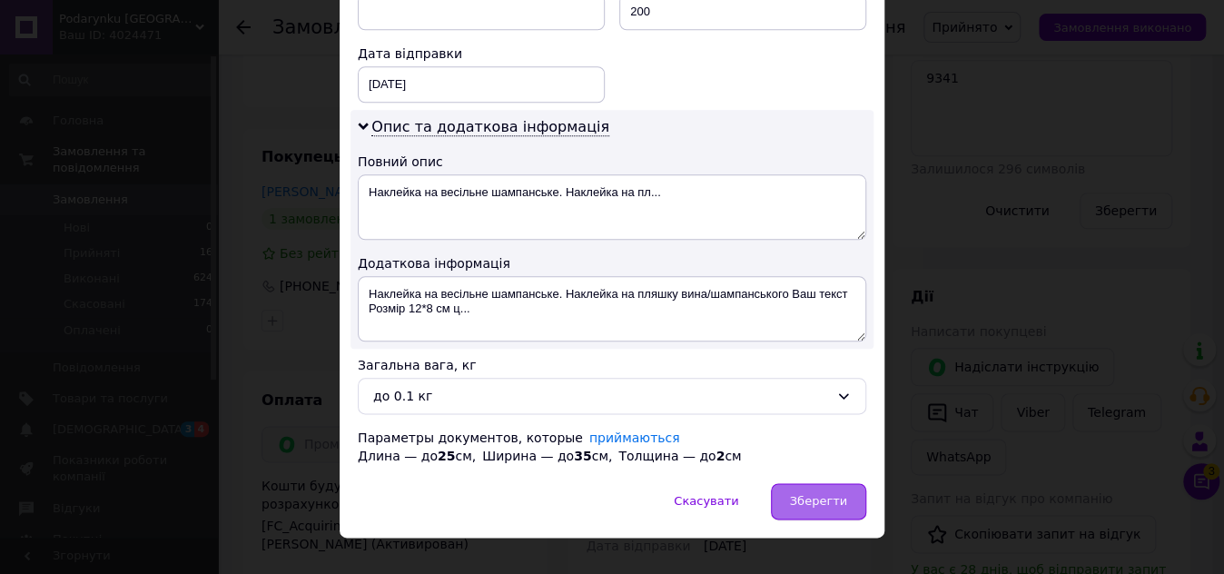
click at [787, 483] on div "Зберегти" at bounding box center [818, 501] width 95 height 36
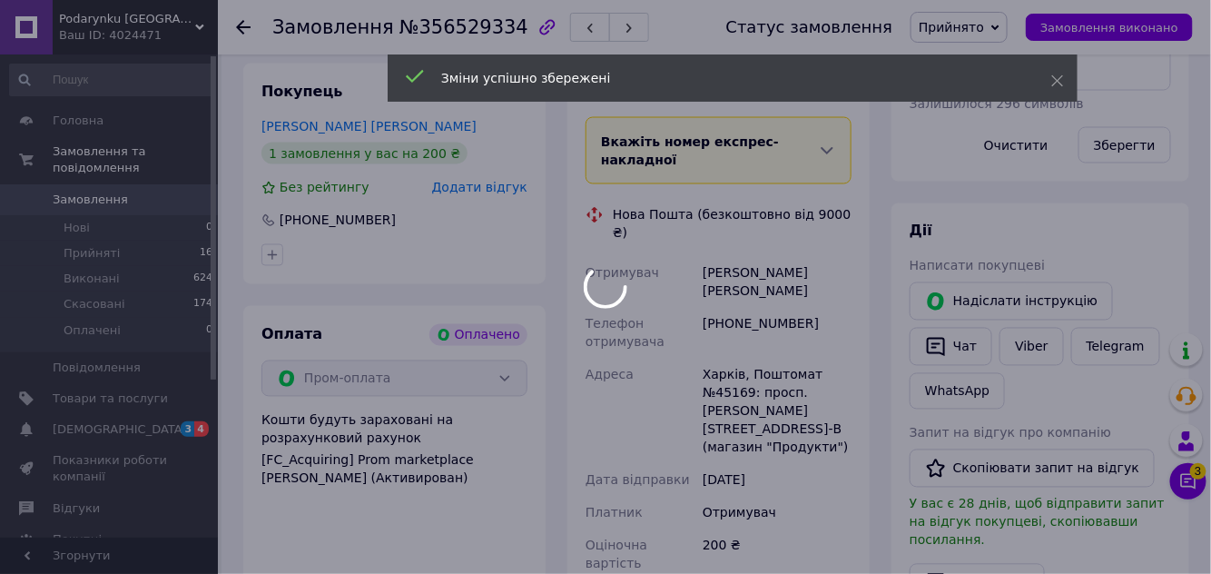
scroll to position [1031, 0]
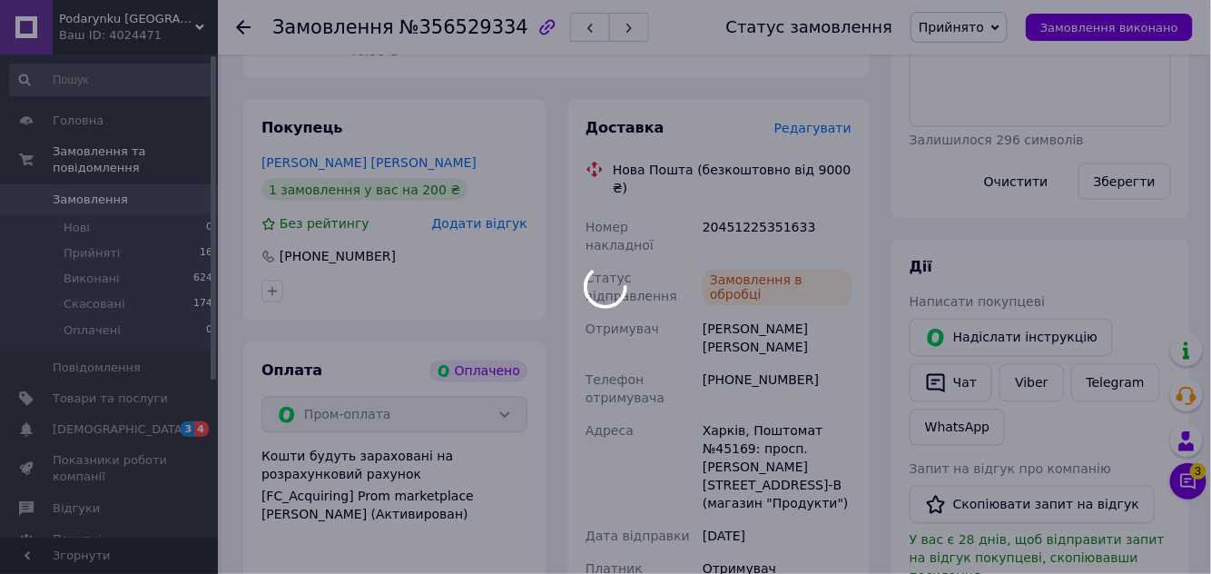
scroll to position [866, 0]
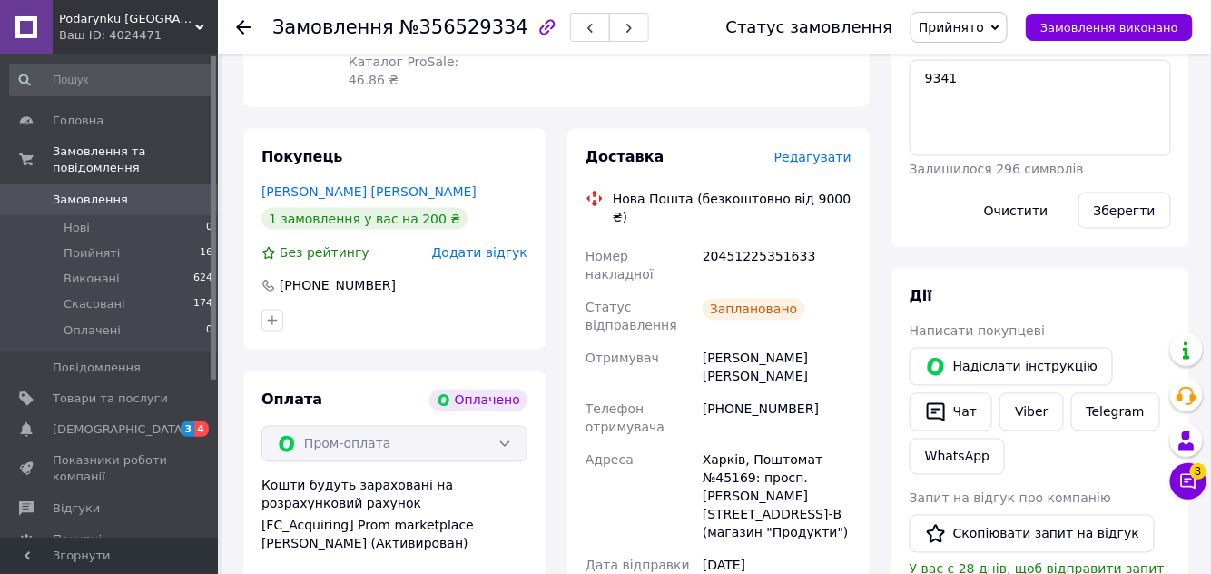
click at [1006, 24] on span "Прийнято" at bounding box center [959, 27] width 97 height 31
click at [1003, 63] on li "Виконано" at bounding box center [959, 63] width 95 height 27
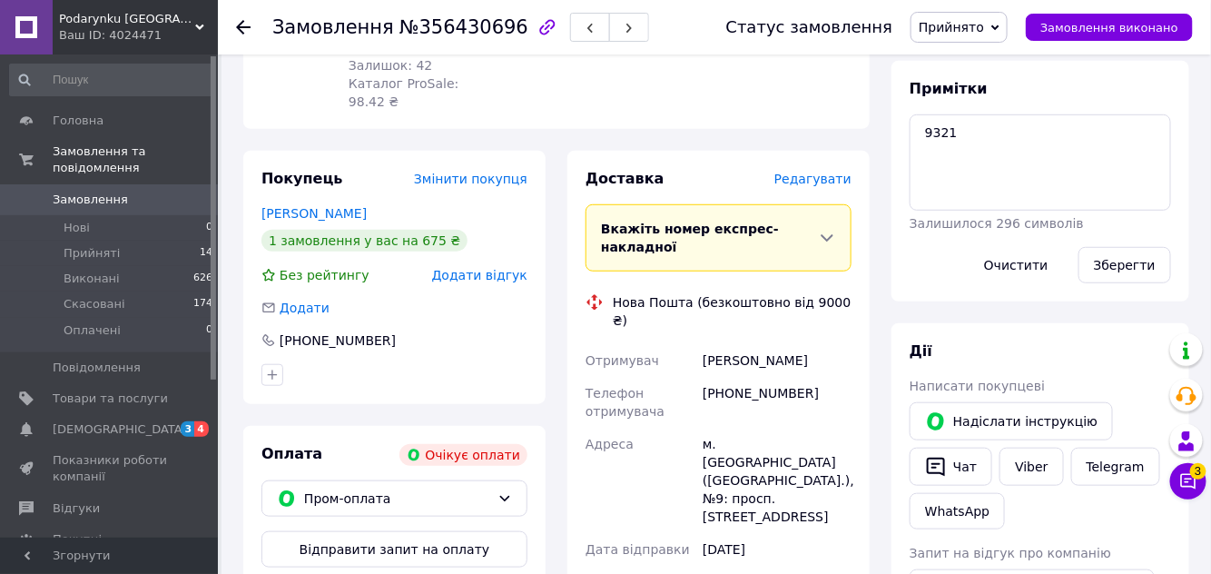
scroll to position [330, 0]
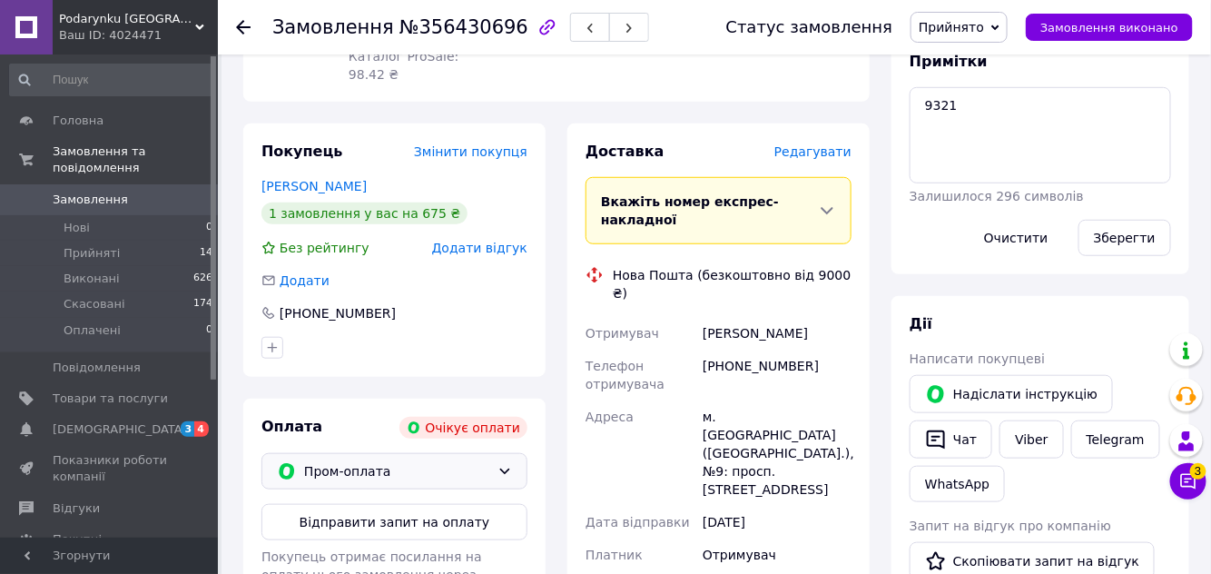
click at [445, 461] on span "Пром-оплата" at bounding box center [397, 471] width 186 height 20
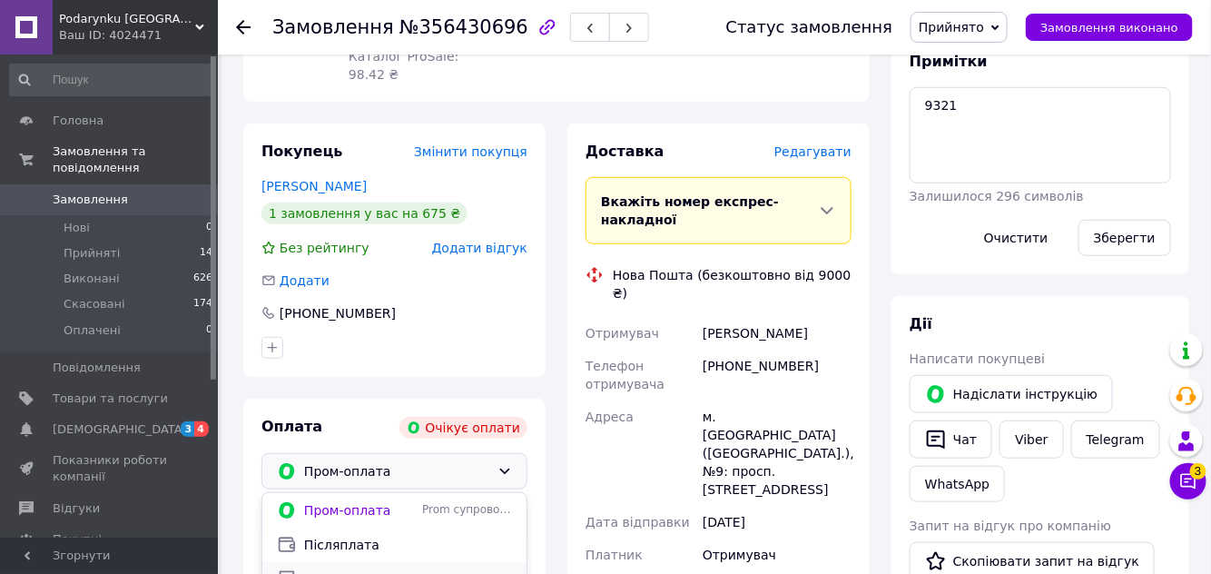
click at [433, 570] on span "Оплата на рахунок" at bounding box center [408, 579] width 208 height 18
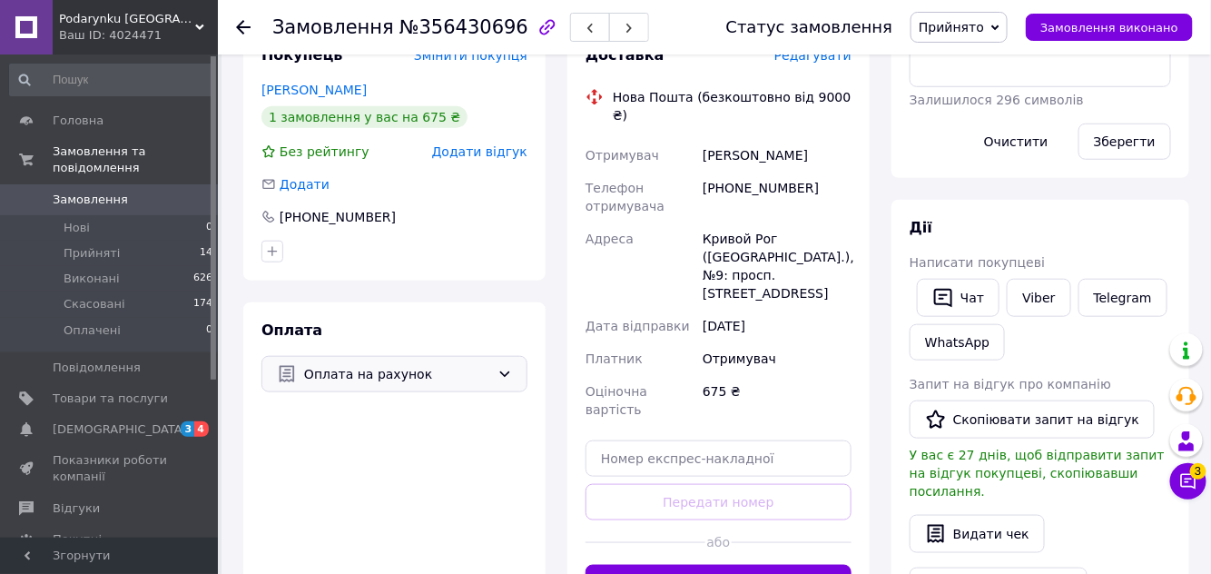
scroll to position [495, 0]
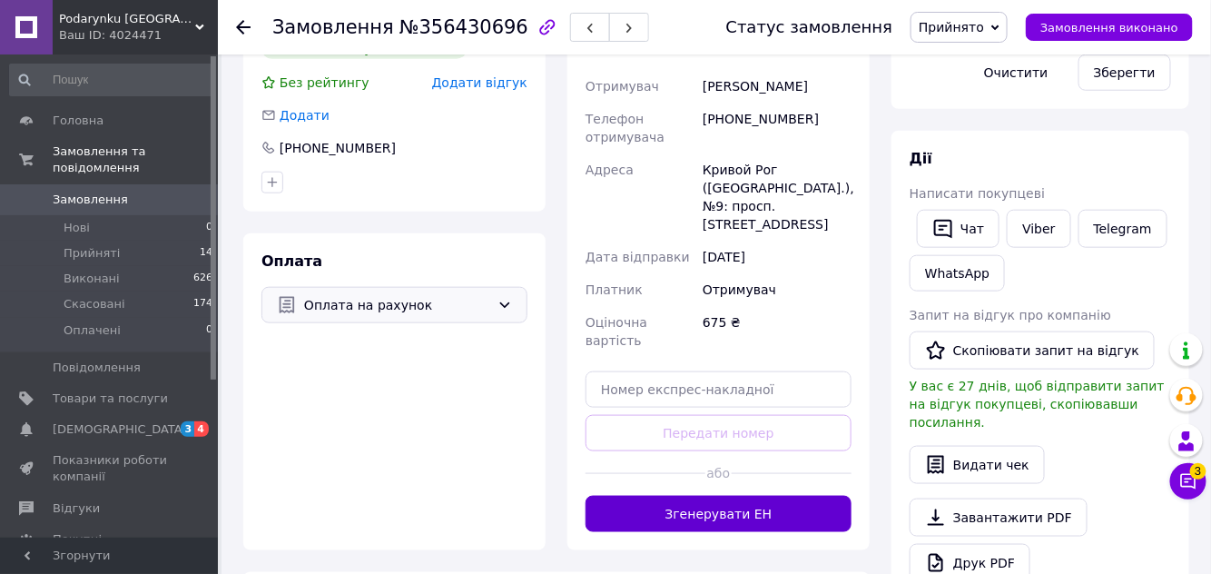
click at [748, 496] on button "Згенерувати ЕН" at bounding box center [719, 514] width 266 height 36
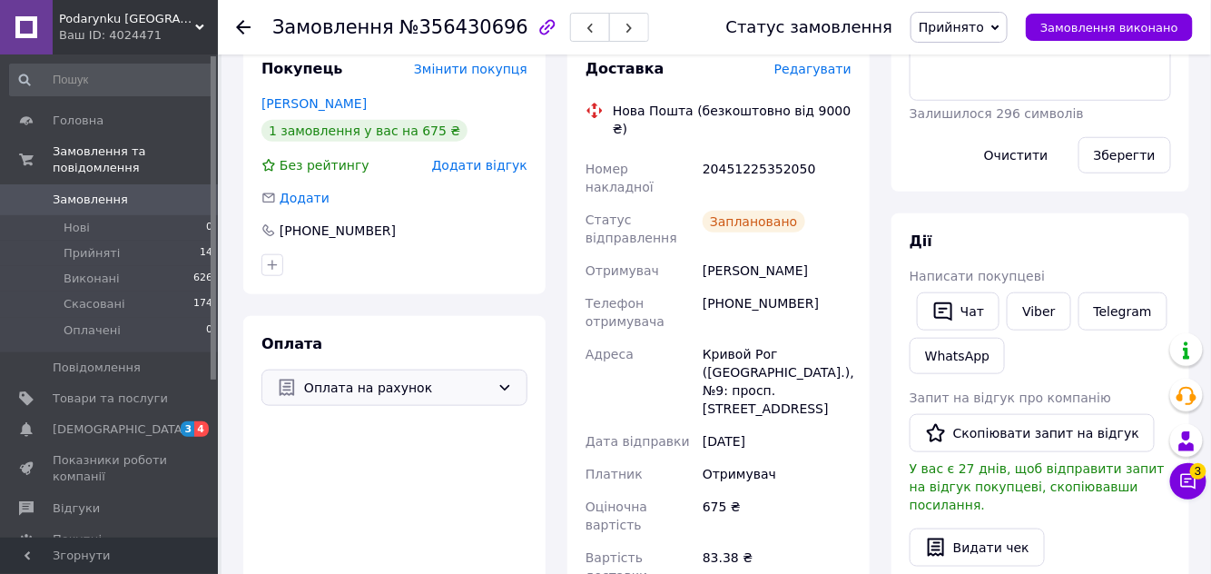
click at [1007, 26] on span "Прийнято" at bounding box center [959, 27] width 97 height 31
drag, startPoint x: 1004, startPoint y: 62, endPoint x: 980, endPoint y: 53, distance: 26.1
click at [1004, 63] on li "Виконано" at bounding box center [959, 63] width 95 height 27
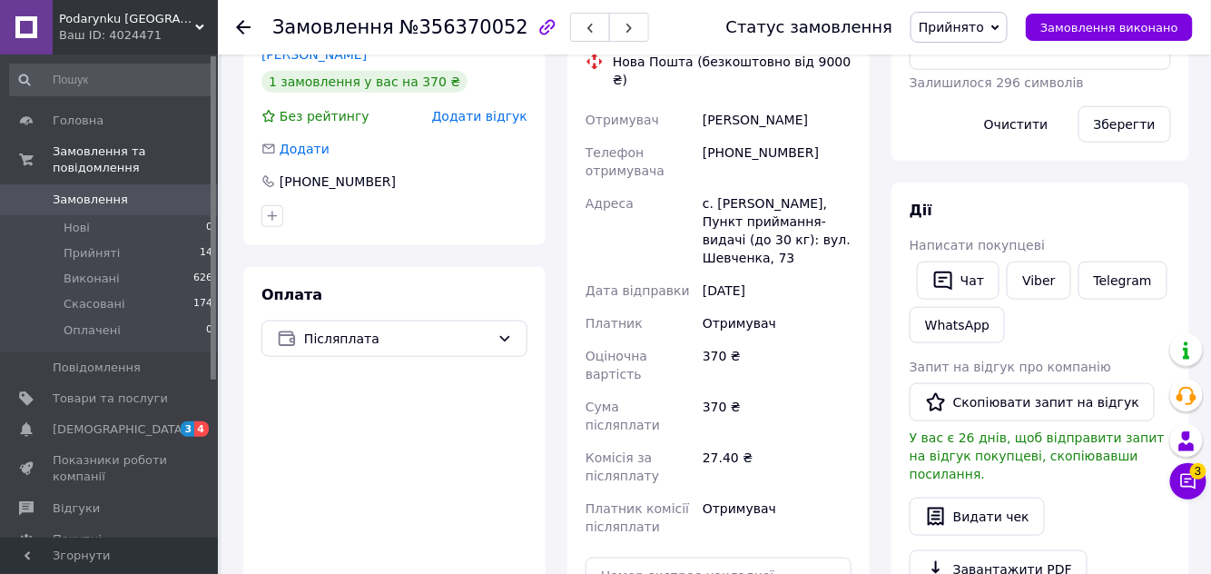
scroll to position [495, 0]
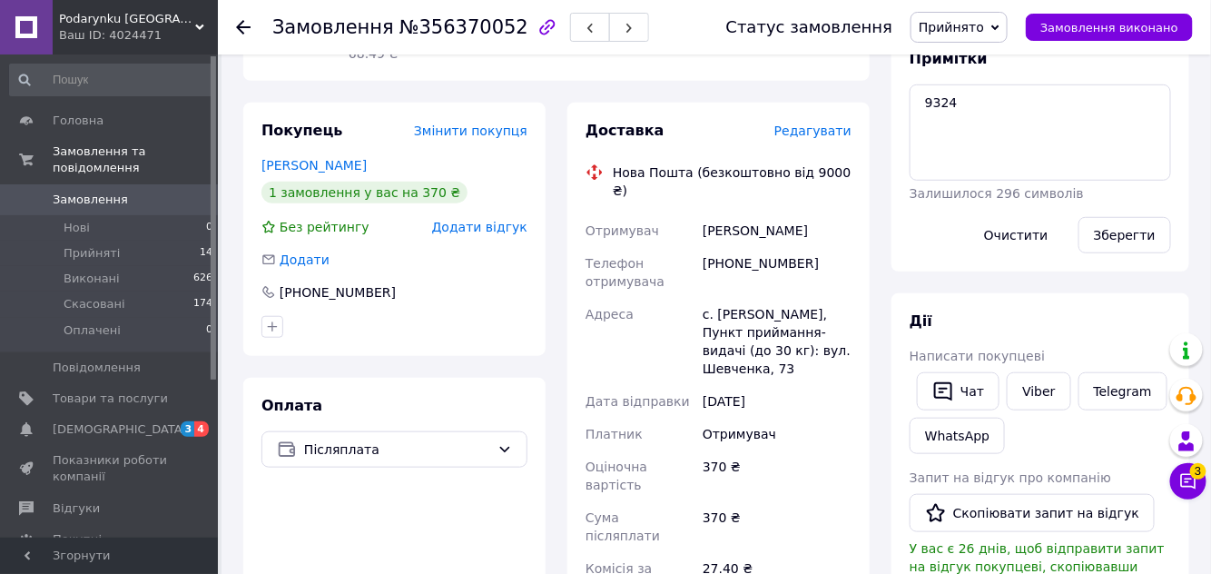
scroll to position [330, 0]
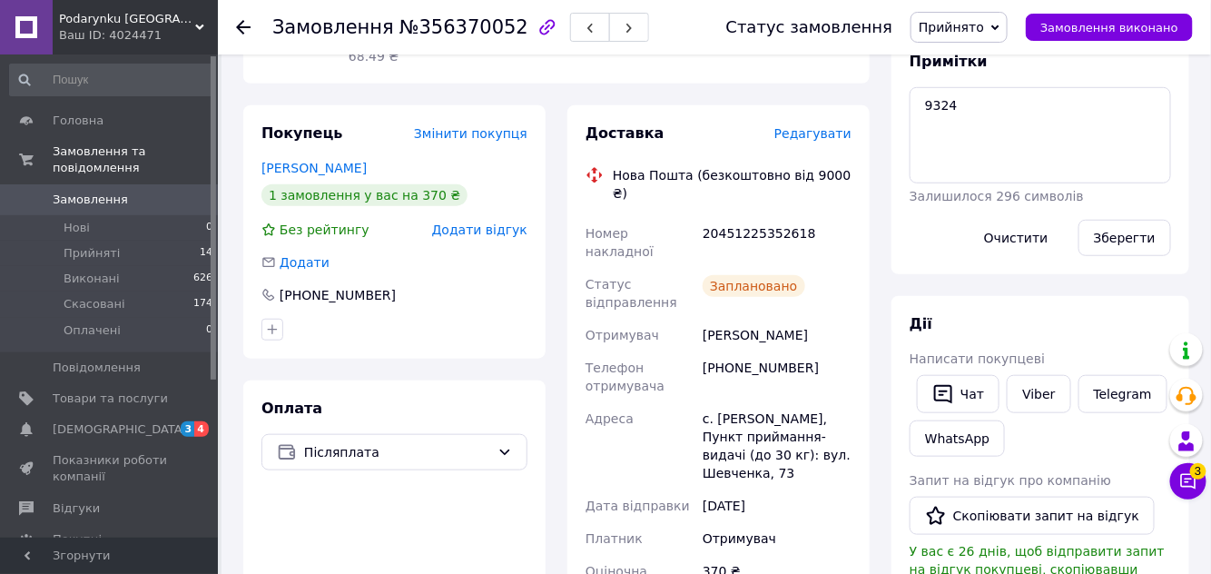
click at [984, 31] on span "Прийнято" at bounding box center [951, 27] width 65 height 15
click at [994, 63] on li "Виконано" at bounding box center [959, 63] width 95 height 27
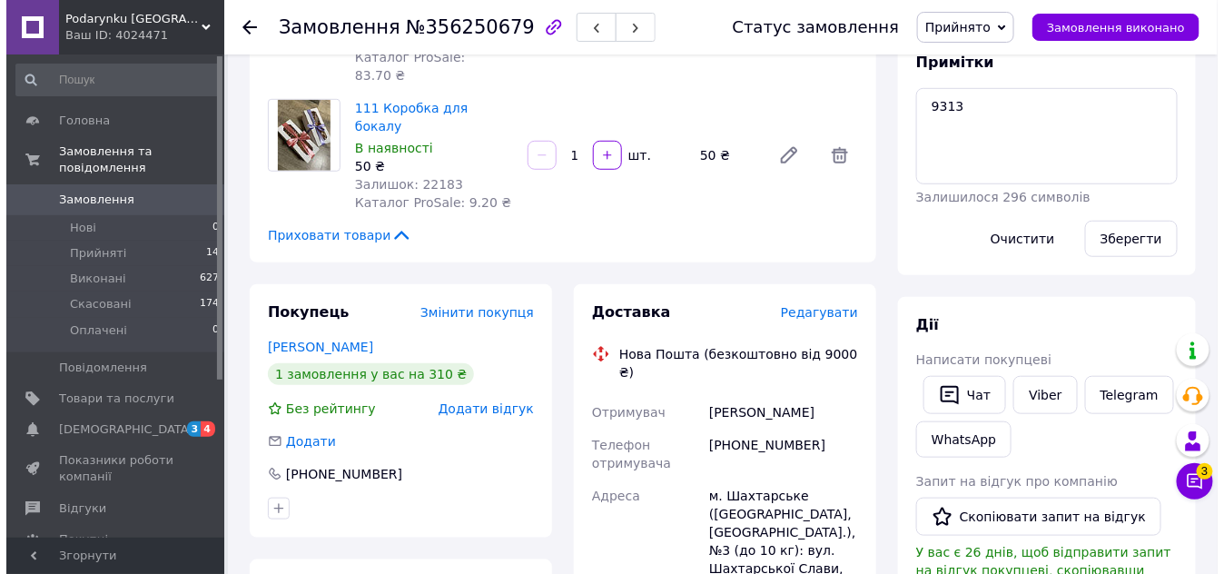
scroll to position [330, 0]
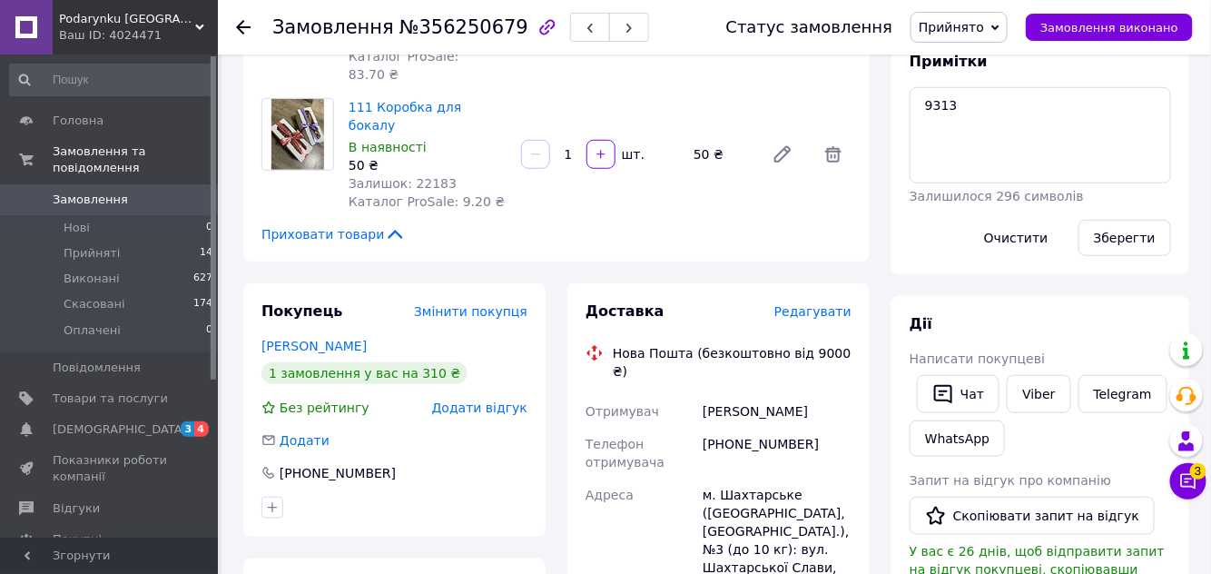
click at [824, 304] on span "Редагувати" at bounding box center [812, 311] width 77 height 15
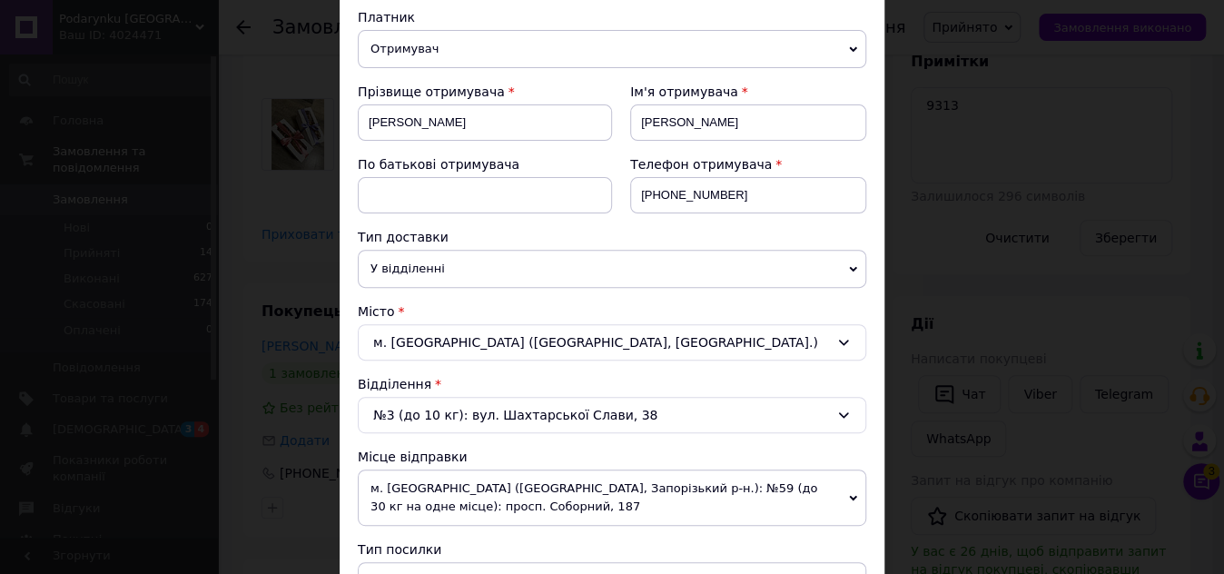
scroll to position [412, 0]
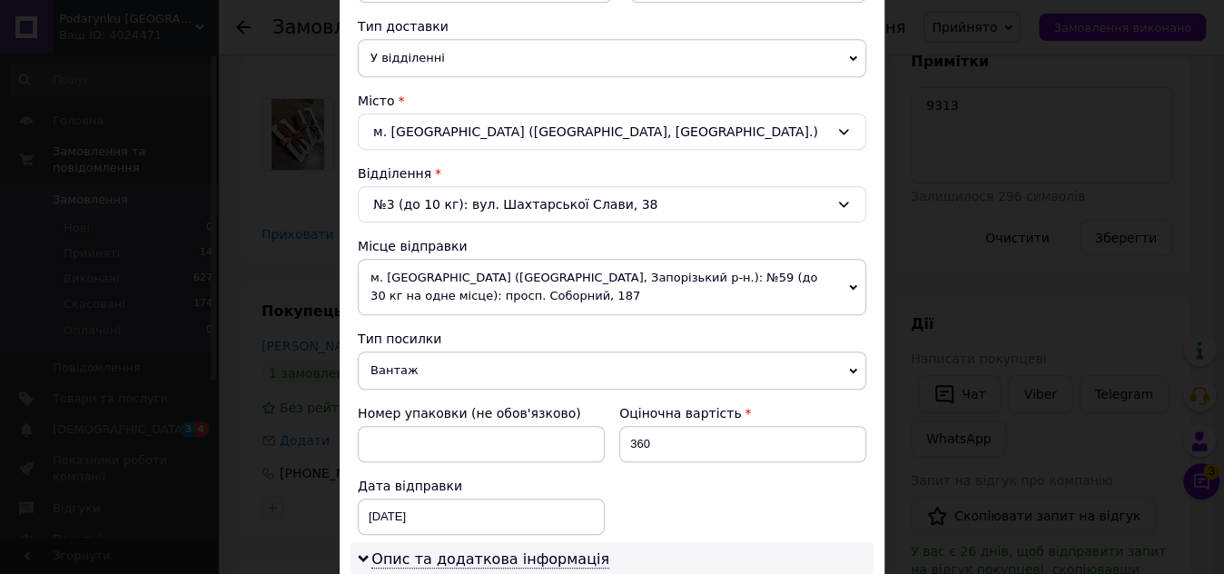
click at [834, 503] on div "Номер упаковки (не обов'язково) Оціночна вартість 360 Дата відправки [DATE] < 2…" at bounding box center [611, 469] width 523 height 145
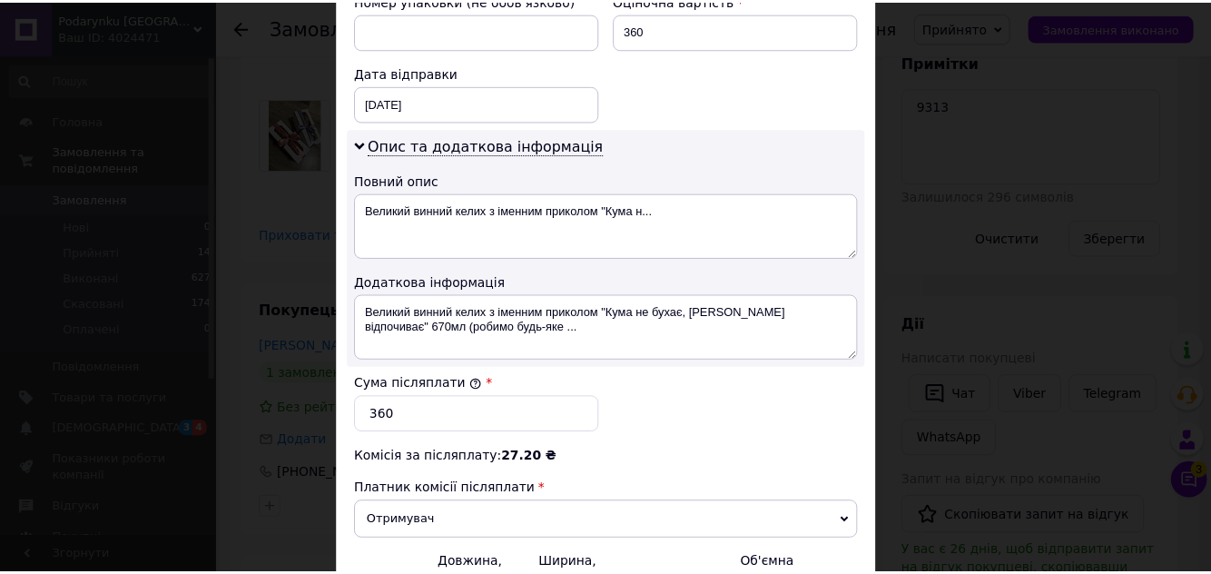
scroll to position [1024, 0]
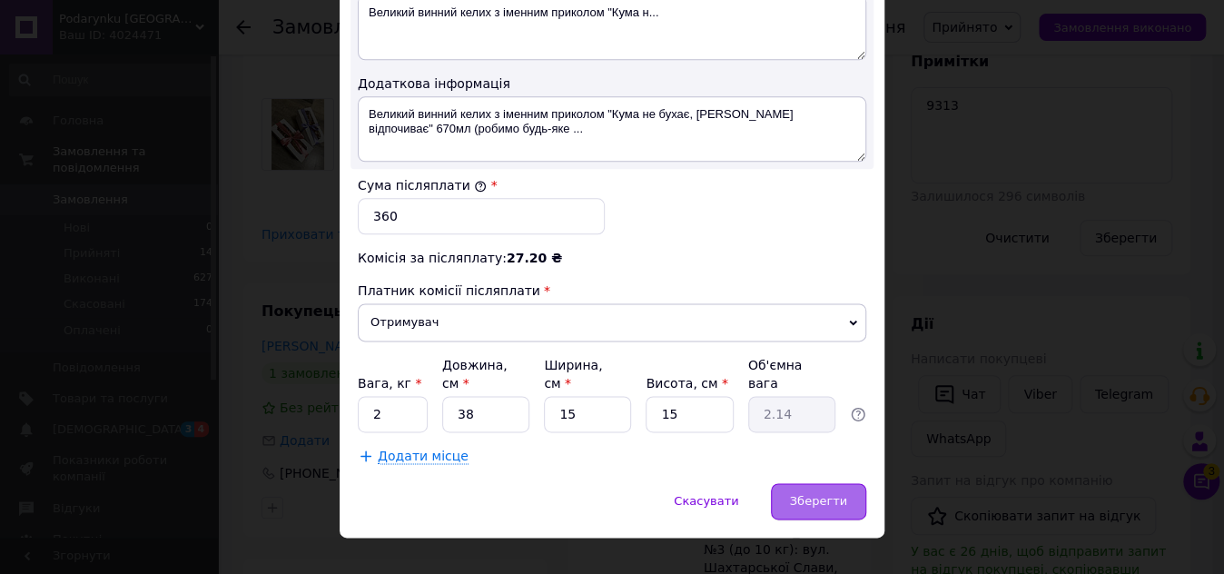
click at [859, 483] on div "Зберегти" at bounding box center [818, 501] width 95 height 36
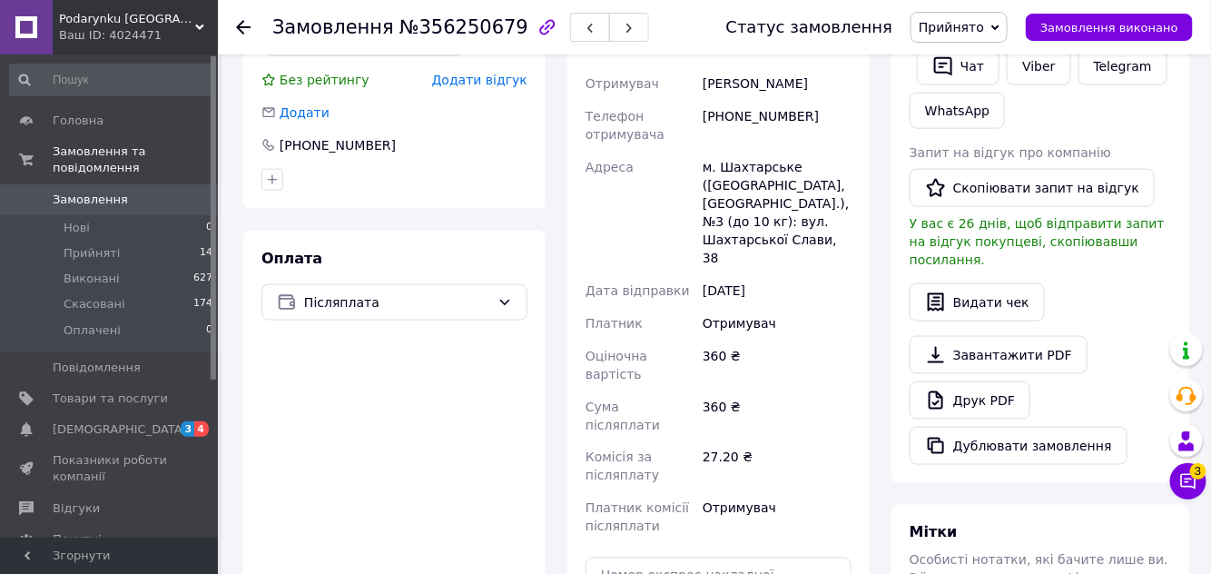
scroll to position [660, 0]
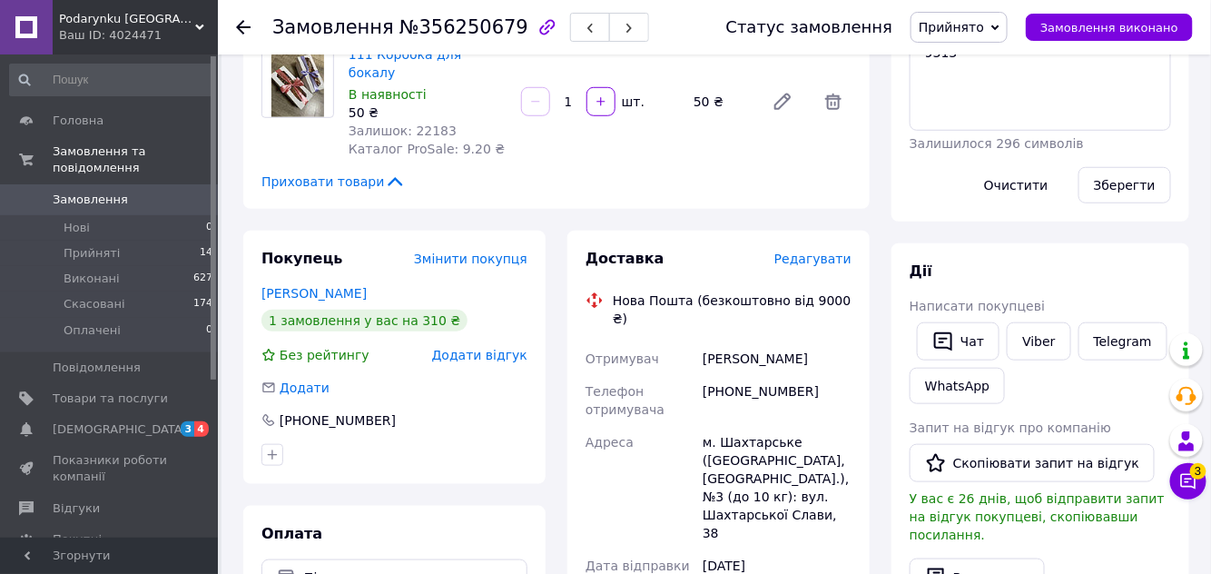
scroll to position [330, 0]
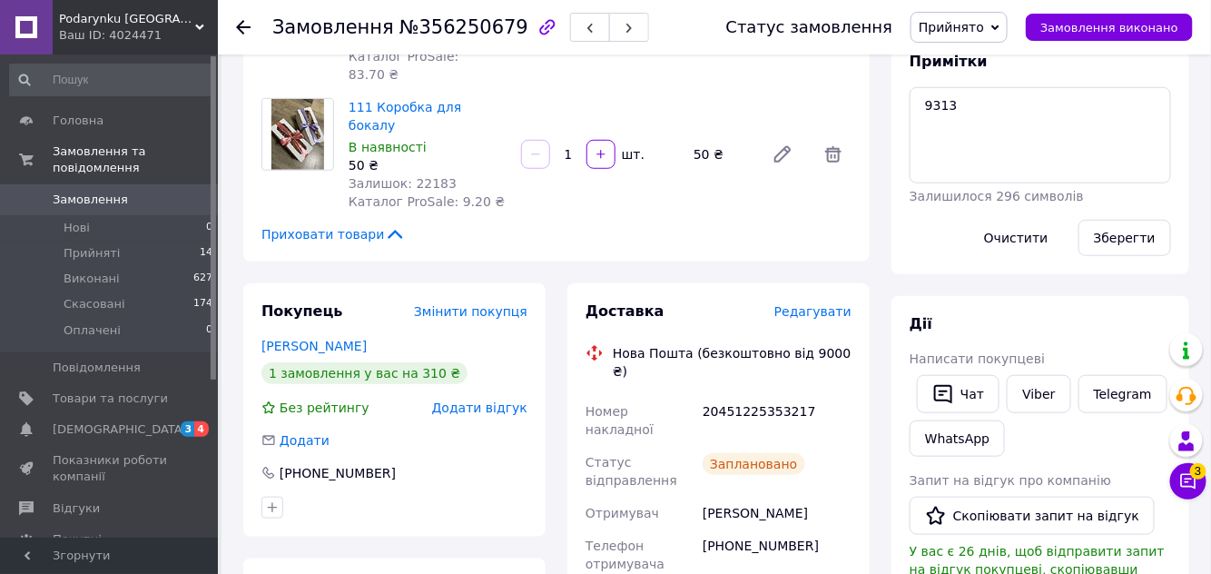
click at [1008, 33] on span "Прийнято" at bounding box center [959, 27] width 97 height 31
click at [989, 67] on li "Виконано" at bounding box center [959, 63] width 95 height 27
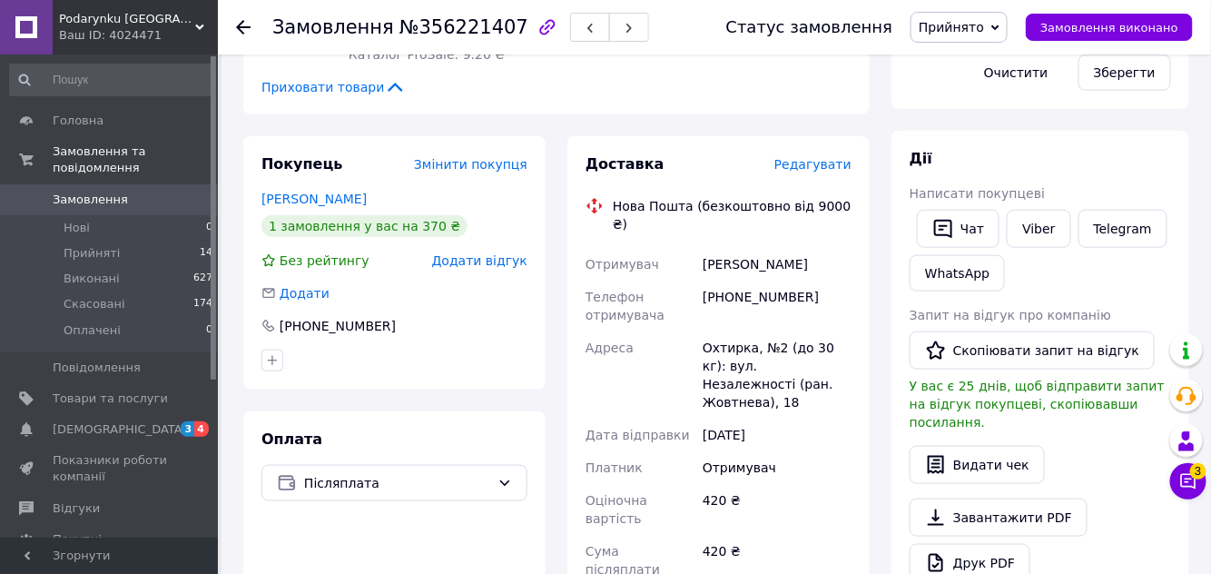
scroll to position [743, 0]
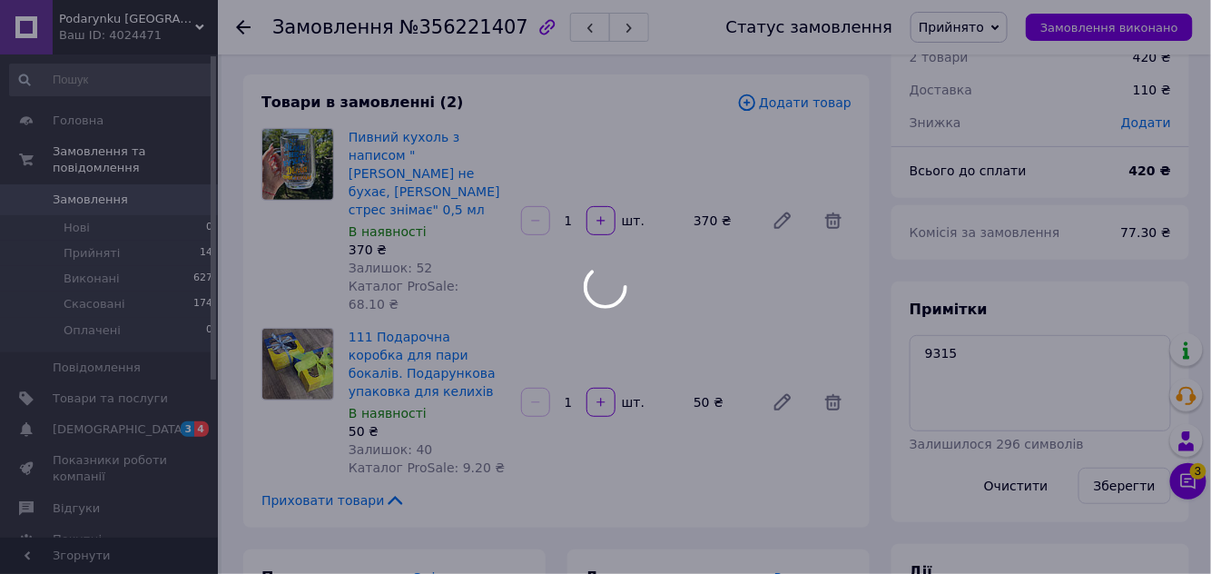
scroll to position [247, 0]
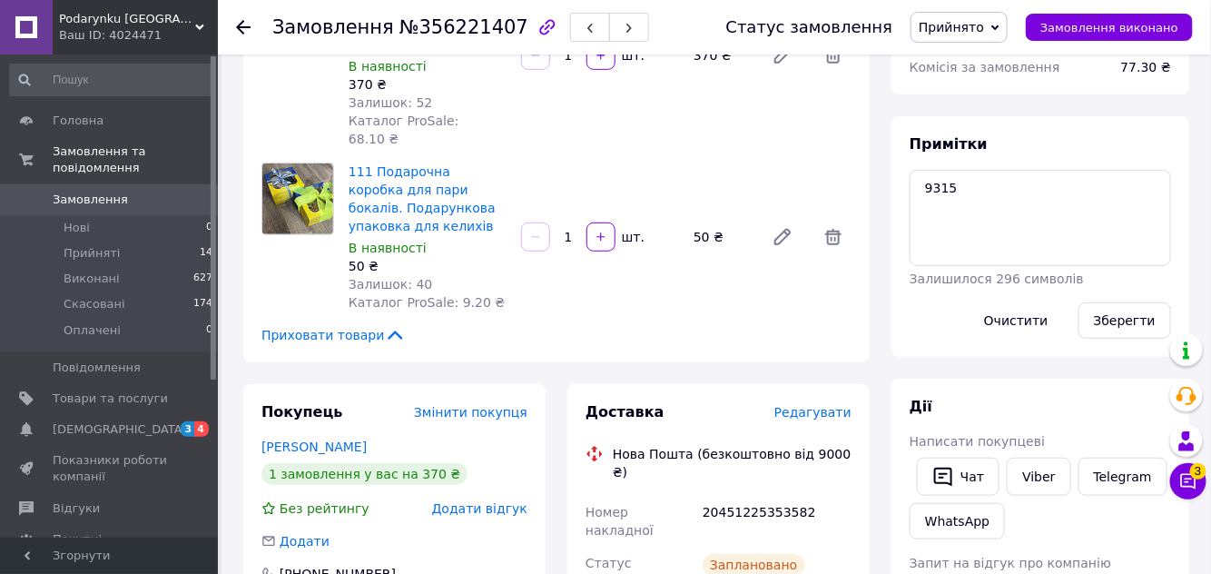
click at [984, 30] on span "Прийнято" at bounding box center [951, 27] width 65 height 15
drag, startPoint x: 991, startPoint y: 54, endPoint x: 892, endPoint y: 4, distance: 110.5
click at [990, 54] on li "Виконано" at bounding box center [959, 63] width 95 height 27
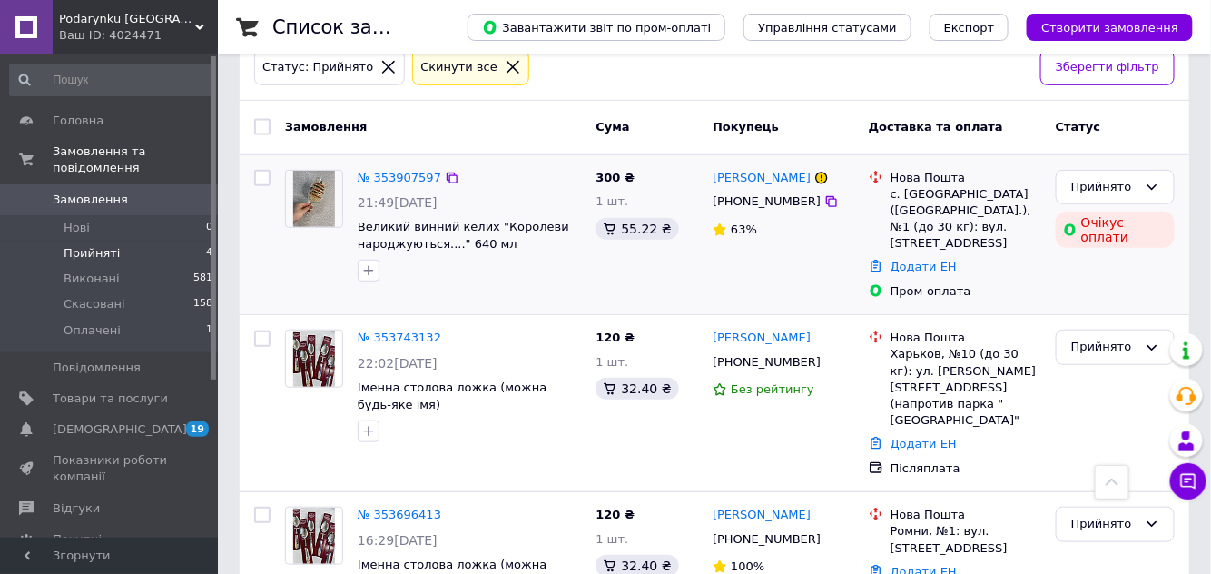
scroll to position [111, 0]
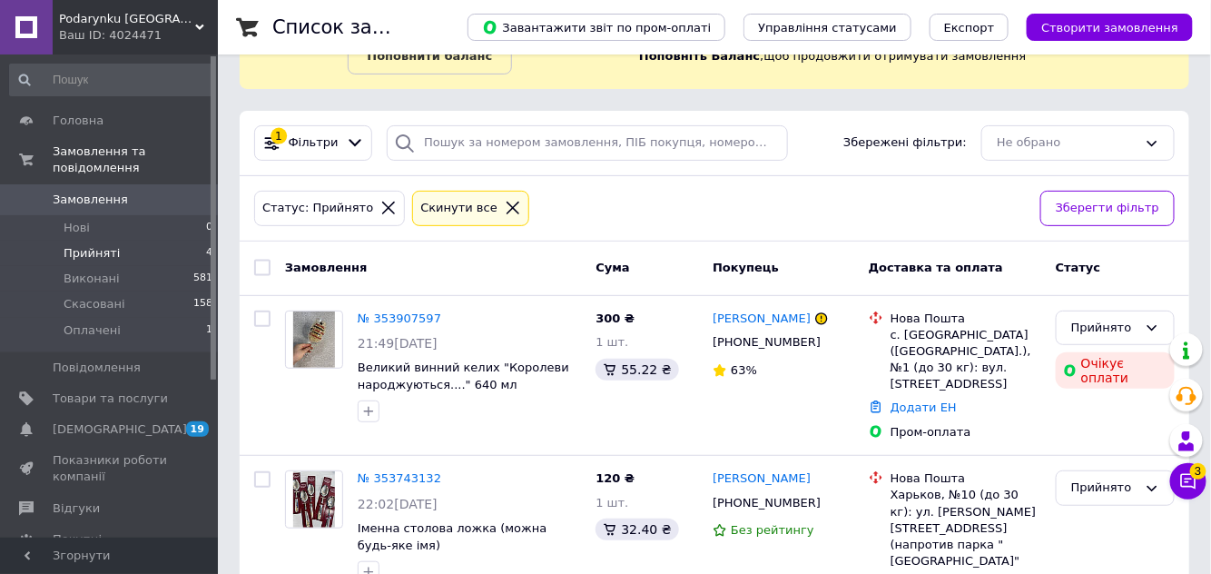
click at [84, 192] on span "Замовлення" at bounding box center [90, 200] width 75 height 16
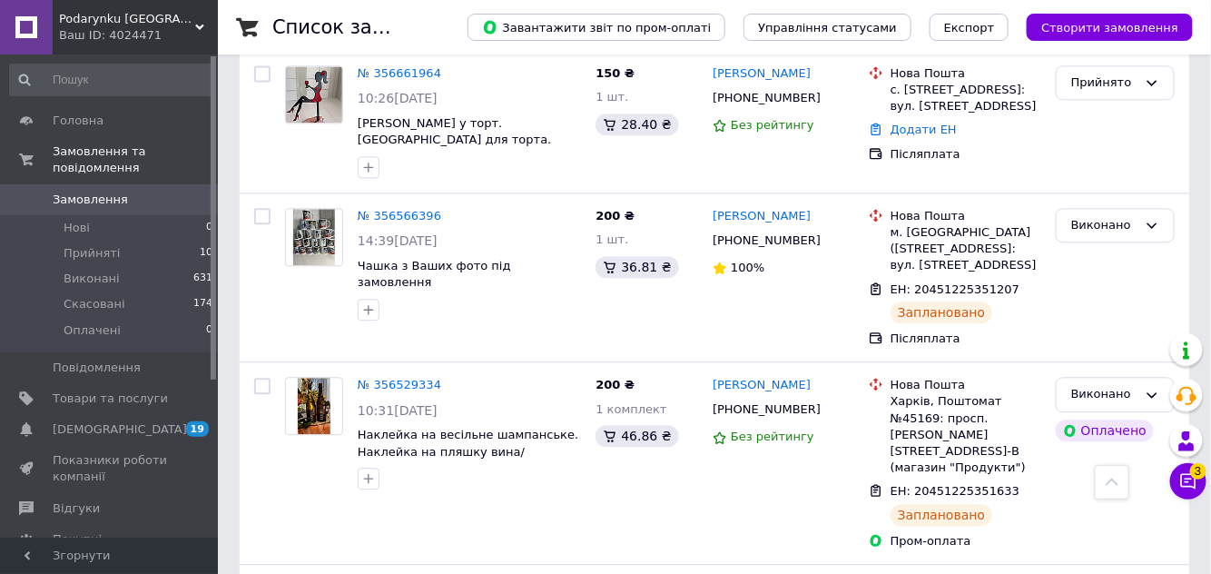
scroll to position [1403, 0]
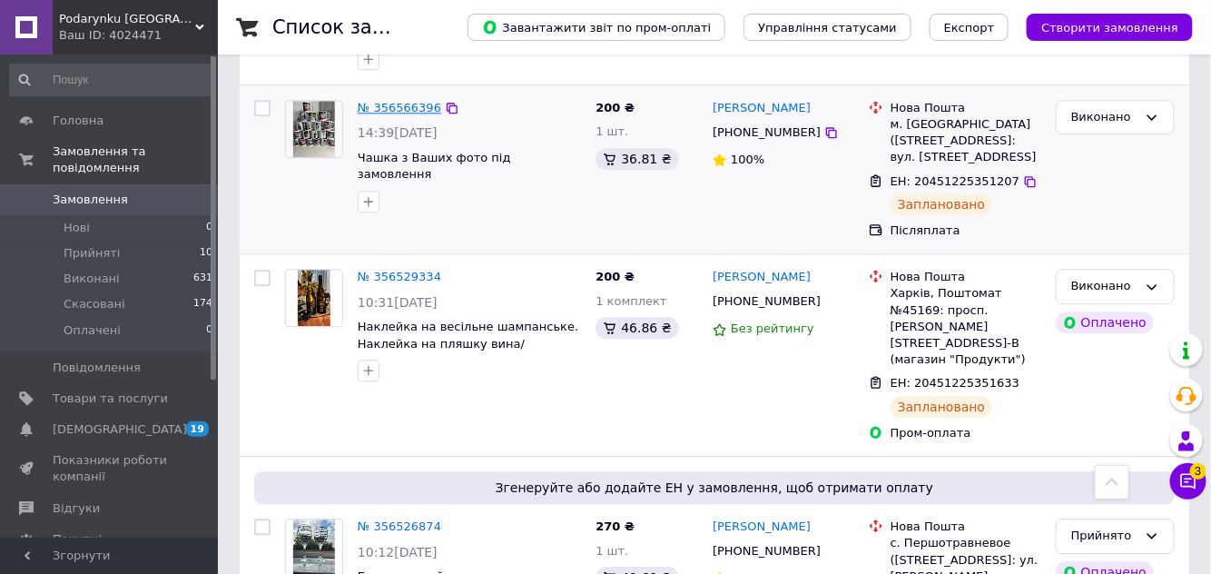
click at [391, 101] on link "№ 356566396" at bounding box center [400, 108] width 84 height 14
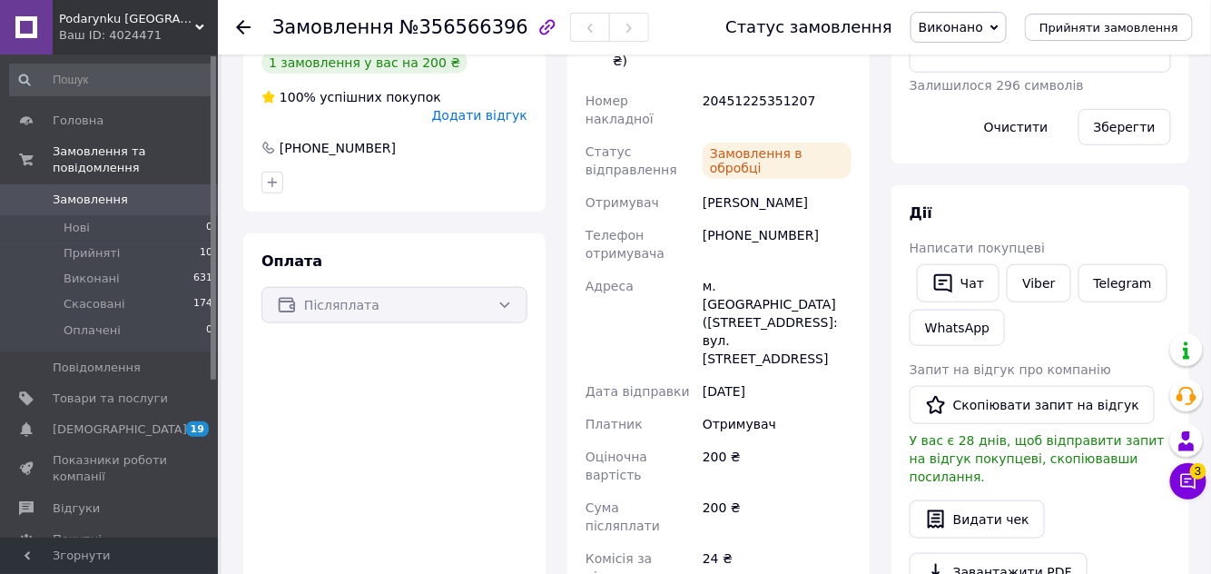
scroll to position [412, 0]
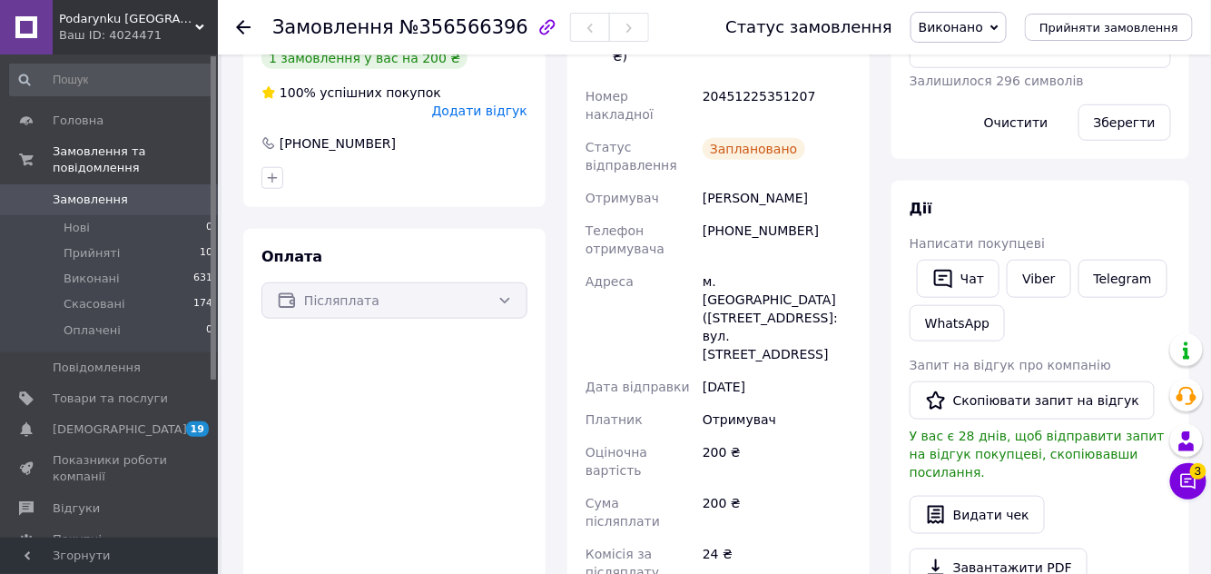
click at [971, 27] on span "Виконано" at bounding box center [951, 27] width 64 height 15
click at [970, 60] on li "Прийнято" at bounding box center [959, 63] width 94 height 27
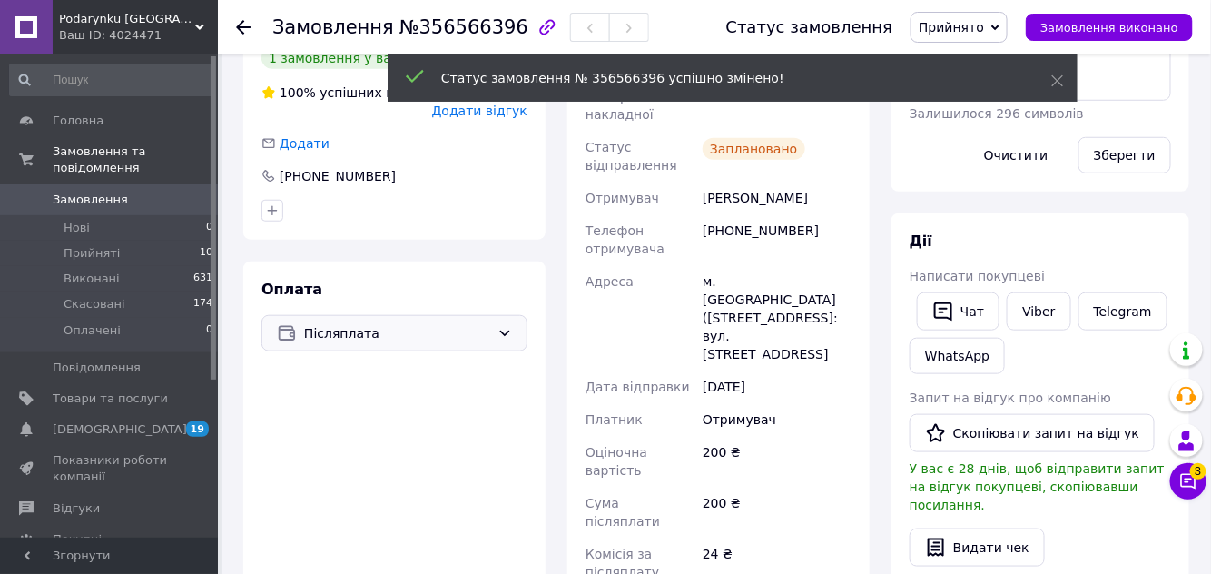
click at [380, 323] on span "Післяплата" at bounding box center [397, 333] width 186 height 20
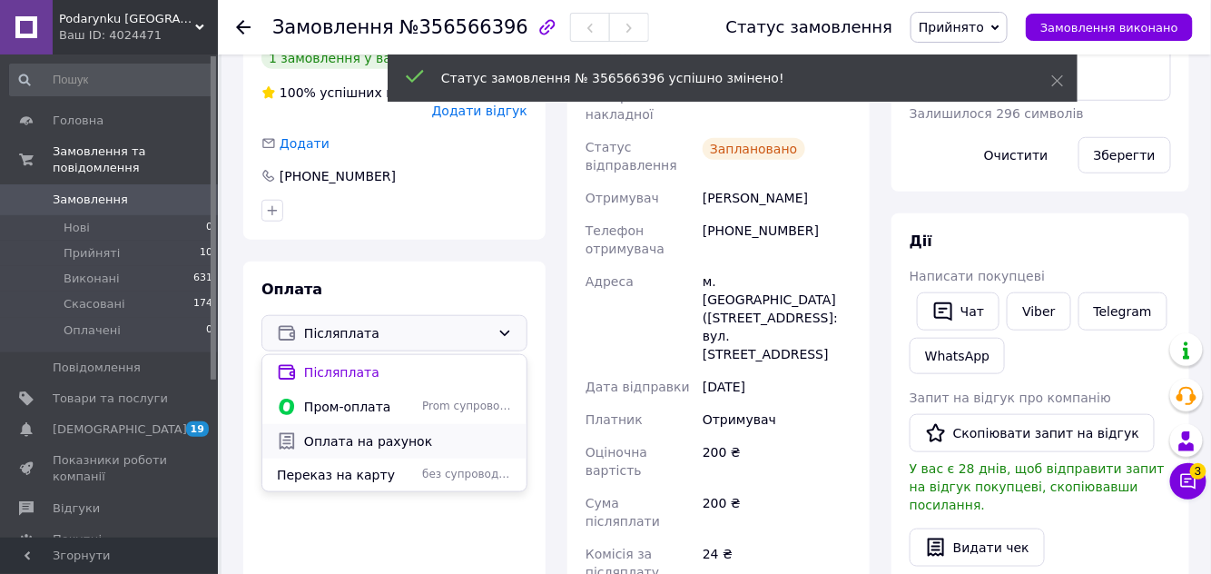
click at [371, 432] on span "Оплата на рахунок" at bounding box center [408, 441] width 208 height 18
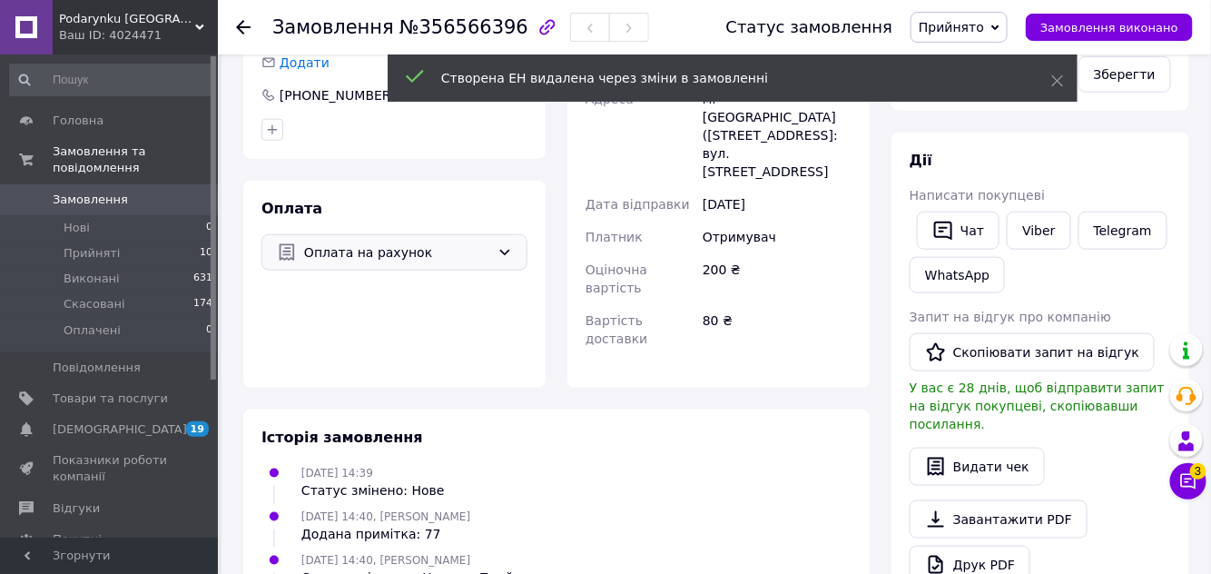
scroll to position [495, 0]
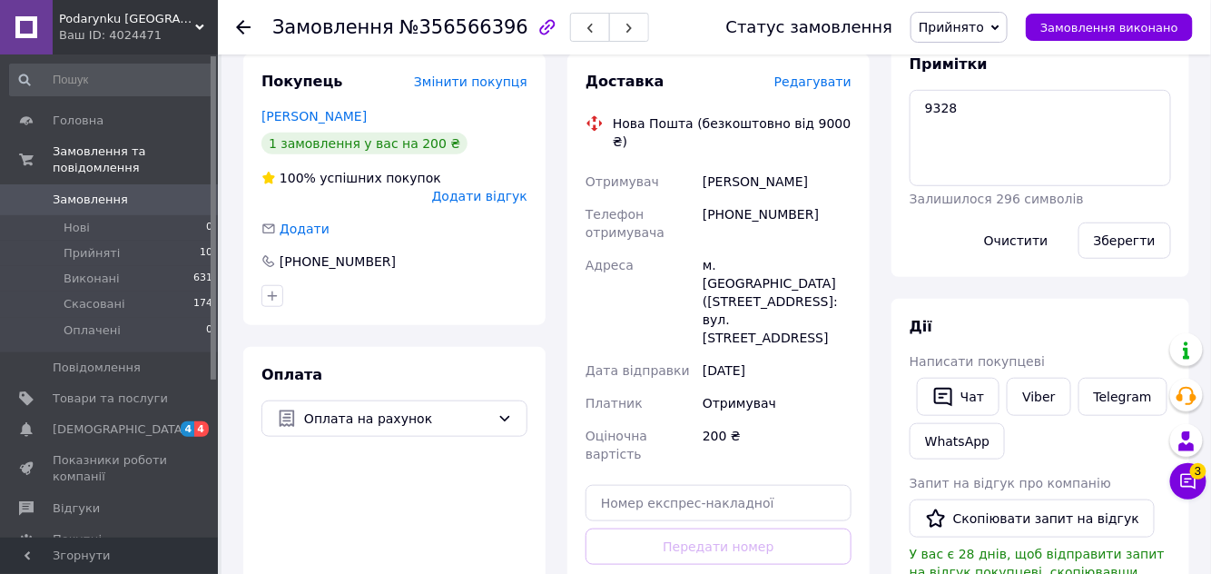
scroll to position [330, 0]
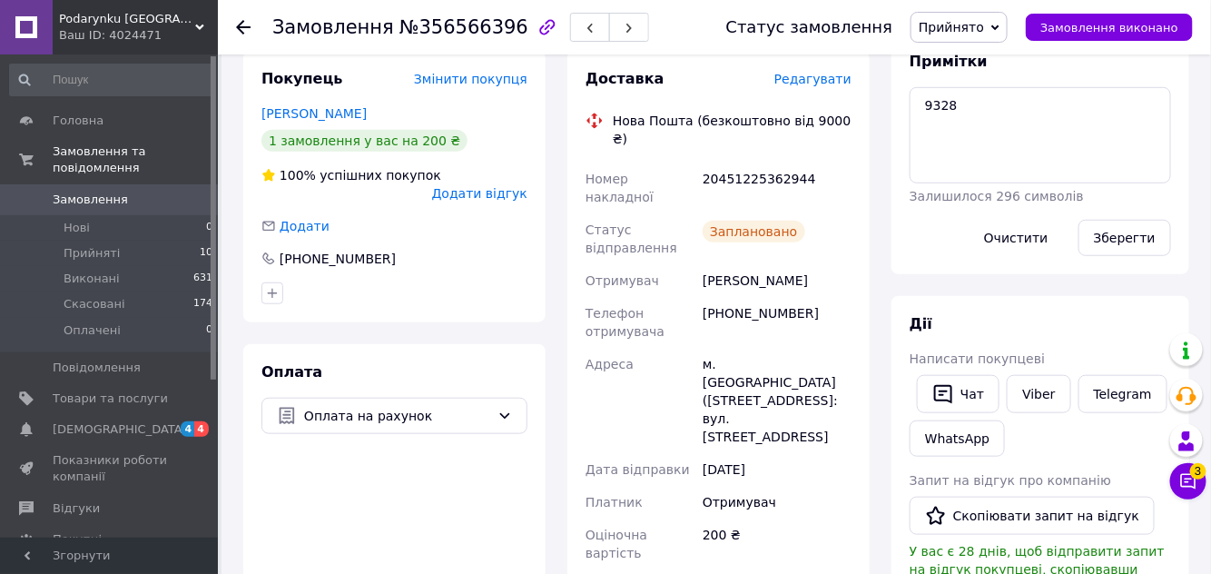
click at [961, 26] on span "Прийнято" at bounding box center [951, 27] width 65 height 15
click at [975, 67] on li "Виконано" at bounding box center [959, 63] width 95 height 27
